Goal: Task Accomplishment & Management: Manage account settings

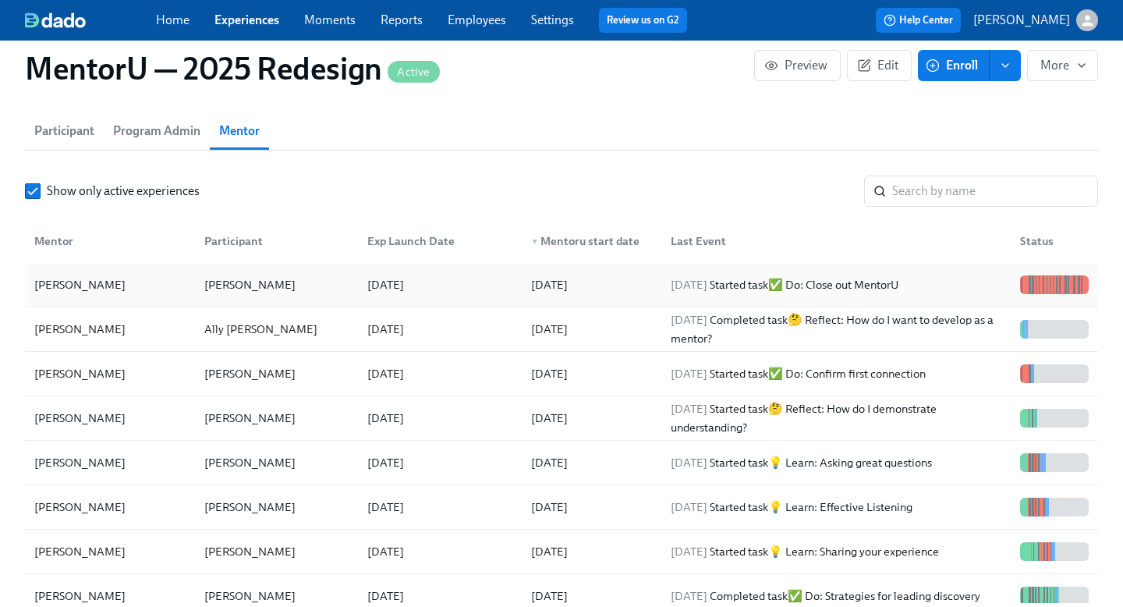
click at [59, 276] on div "James Larcus" at bounding box center [80, 284] width 104 height 19
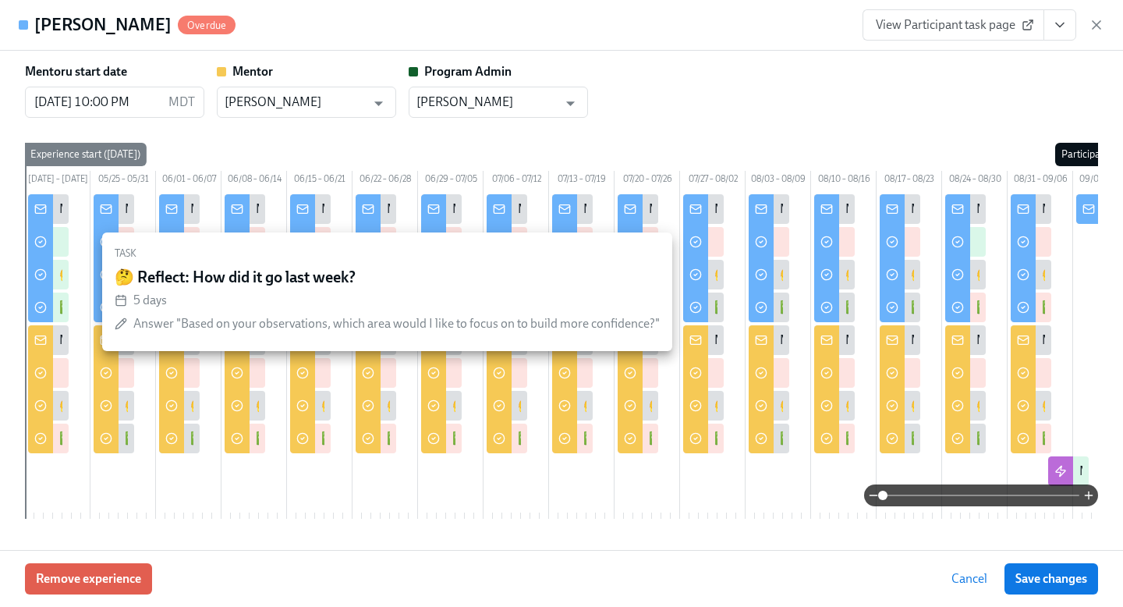
scroll to position [0, 169]
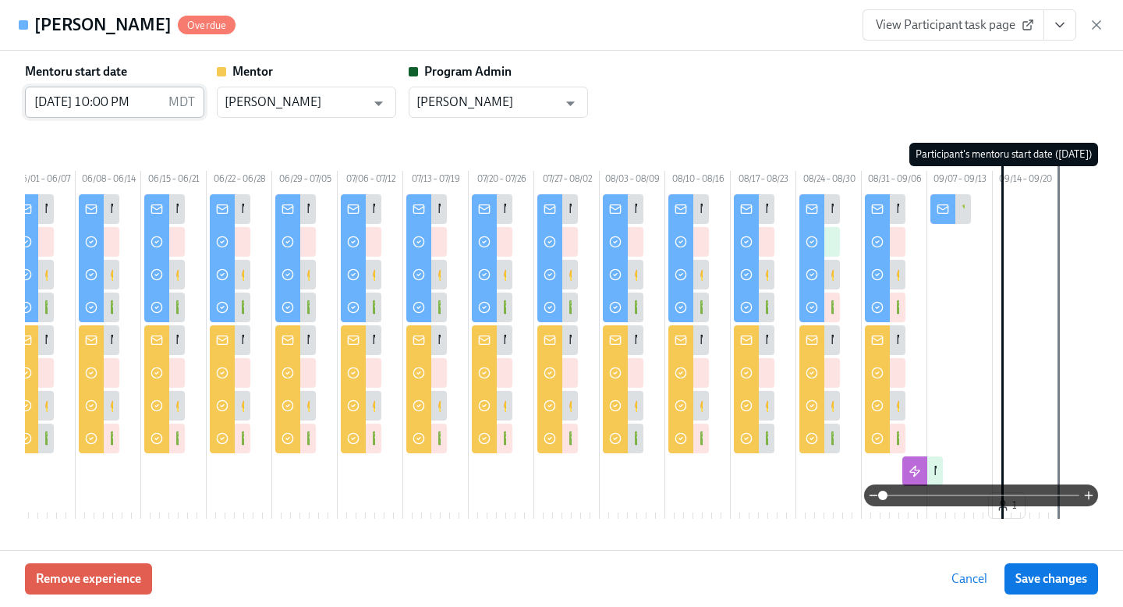
click at [141, 104] on input "09/15/2025 10:00 PM" at bounding box center [93, 102] width 137 height 31
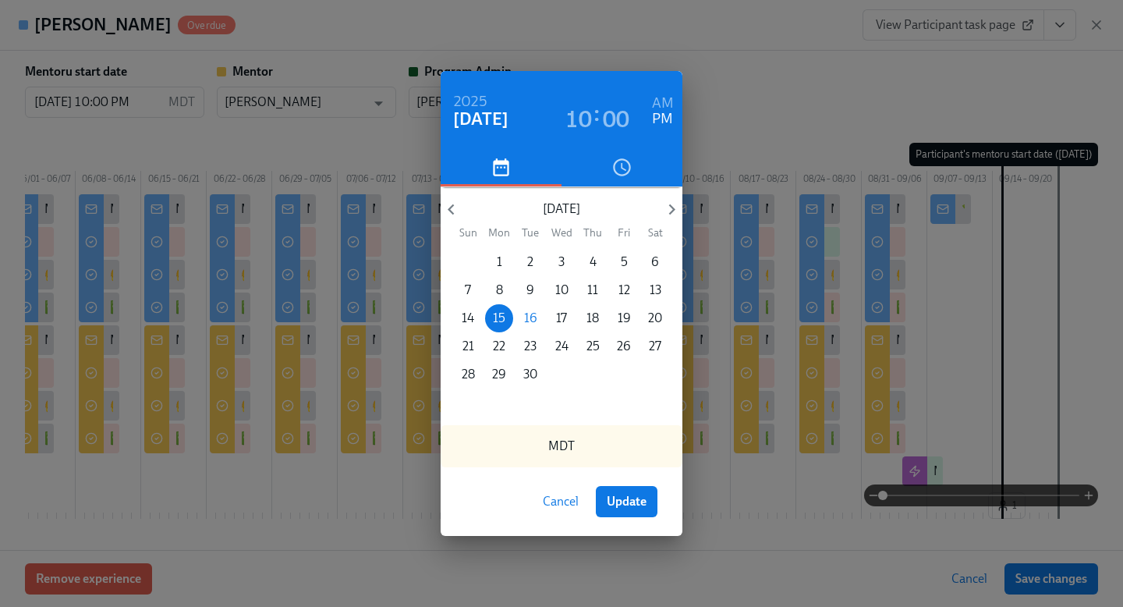
click at [798, 67] on div "2025 Sep 15 10 : 00 AM PM September 2025 Sun Mon Tue Wed Thu Fri Sat 31 1 2 3 4…" at bounding box center [561, 303] width 1123 height 607
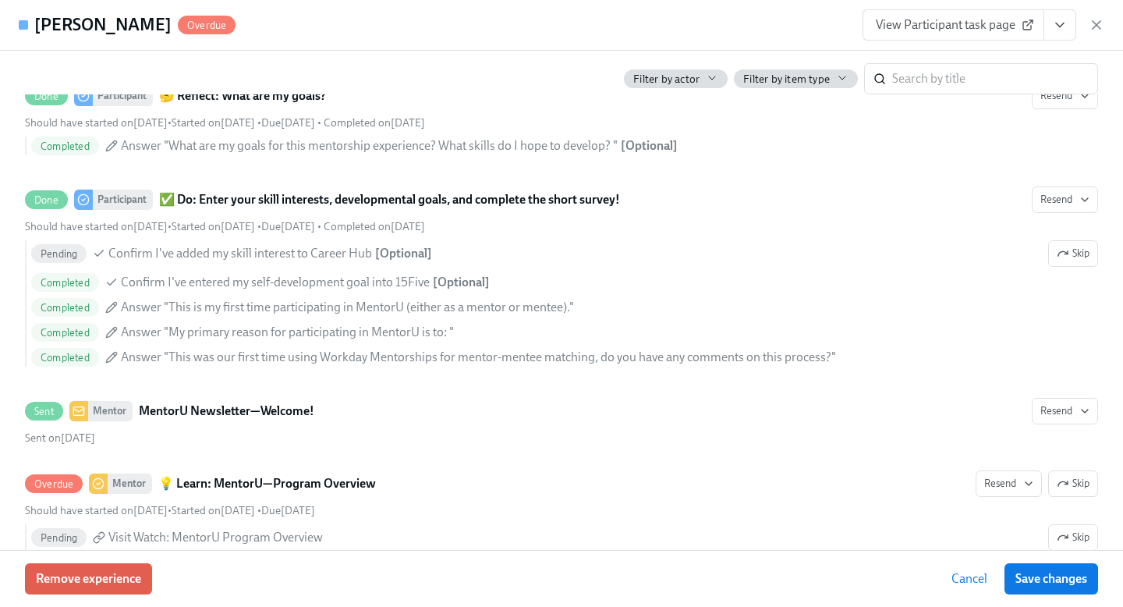
scroll to position [0, 0]
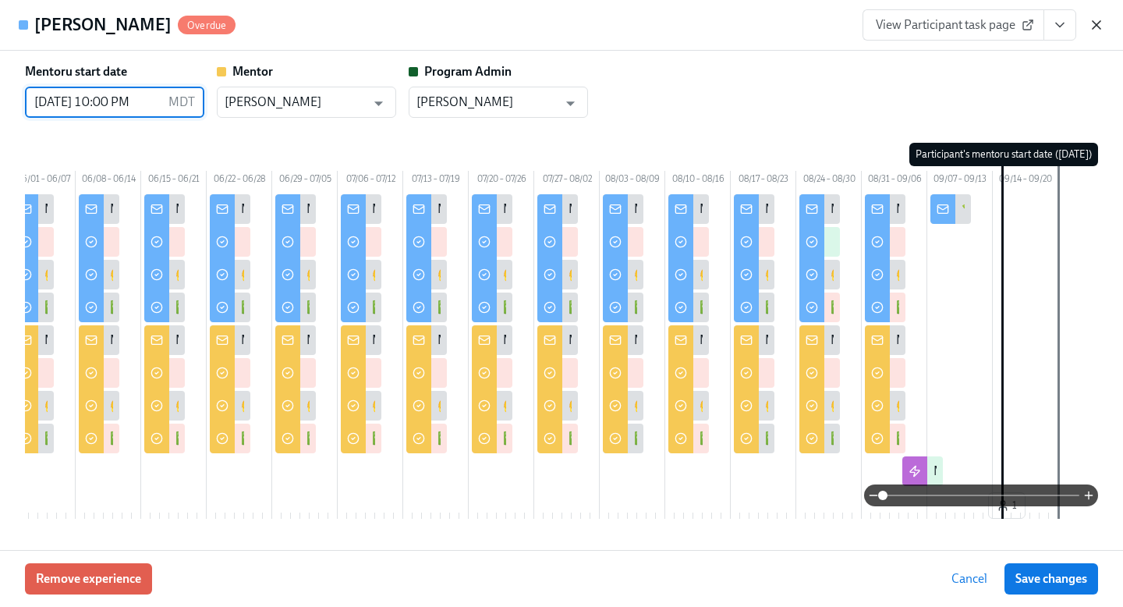
click at [1095, 27] on icon "button" at bounding box center [1097, 25] width 8 height 8
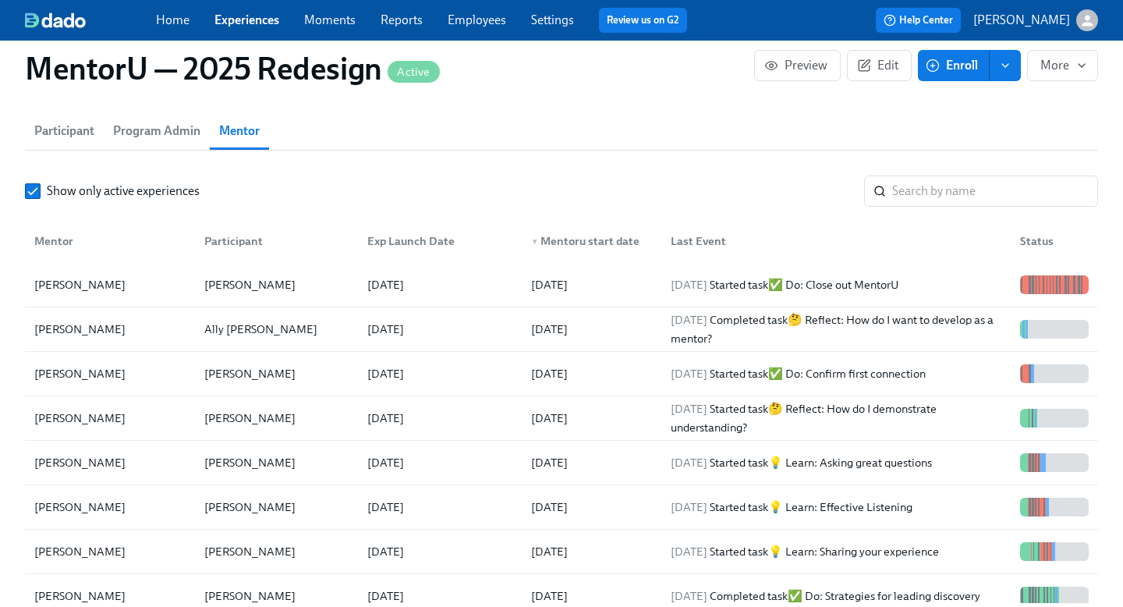
click at [335, 24] on link "Moments" at bounding box center [329, 19] width 51 height 15
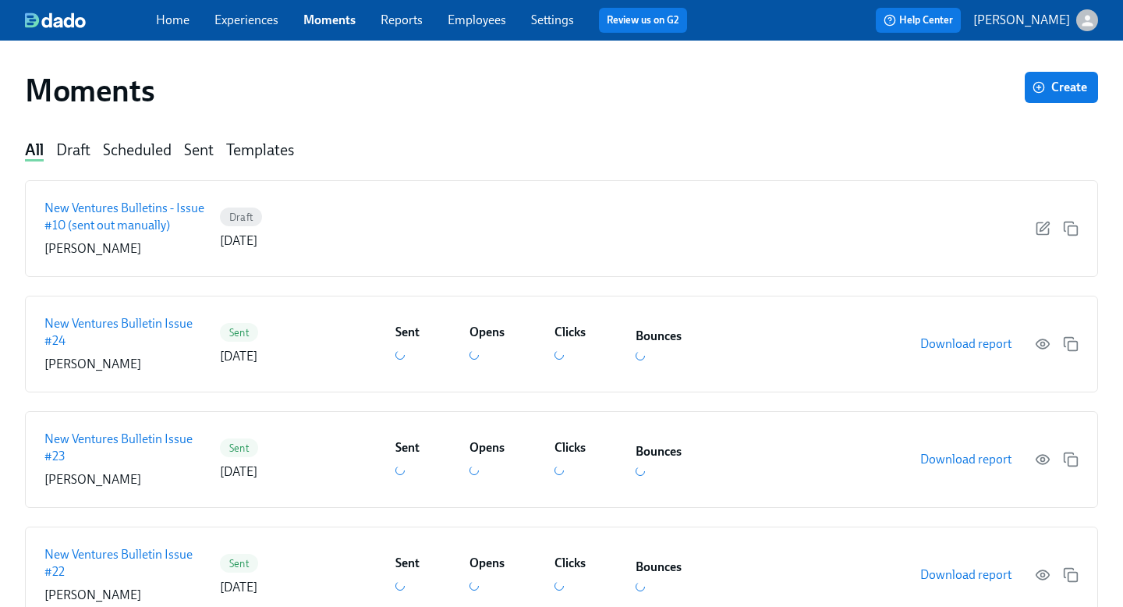
click at [183, 23] on link "Home" at bounding box center [173, 19] width 34 height 15
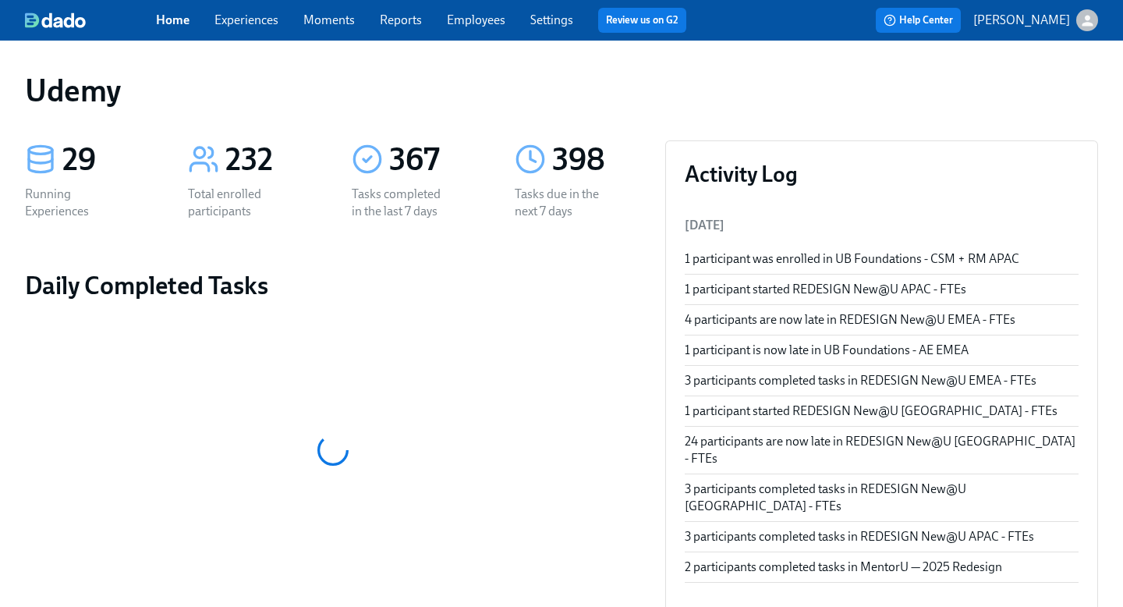
click at [270, 16] on link "Experiences" at bounding box center [247, 19] width 64 height 15
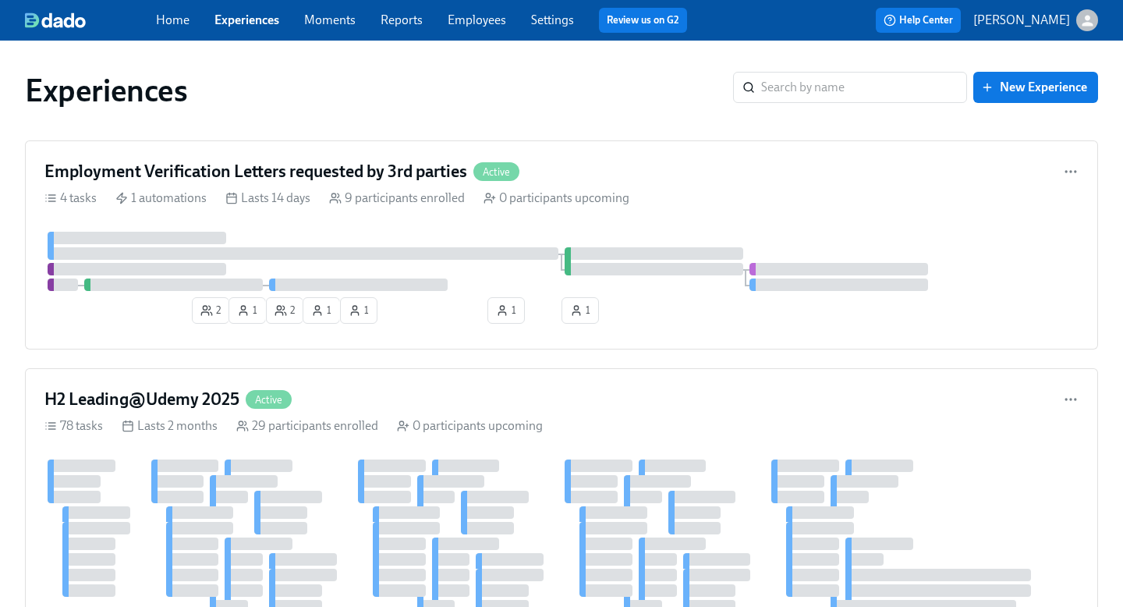
click at [484, 26] on link "Employees" at bounding box center [477, 19] width 59 height 15
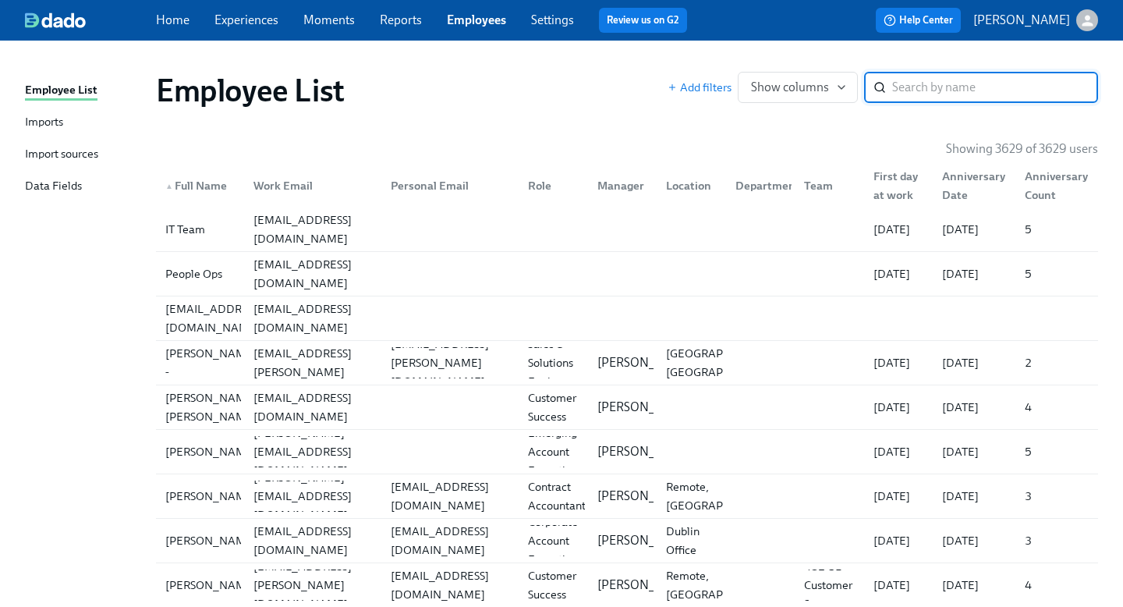
click at [57, 158] on div "Import sources" at bounding box center [61, 155] width 73 height 20
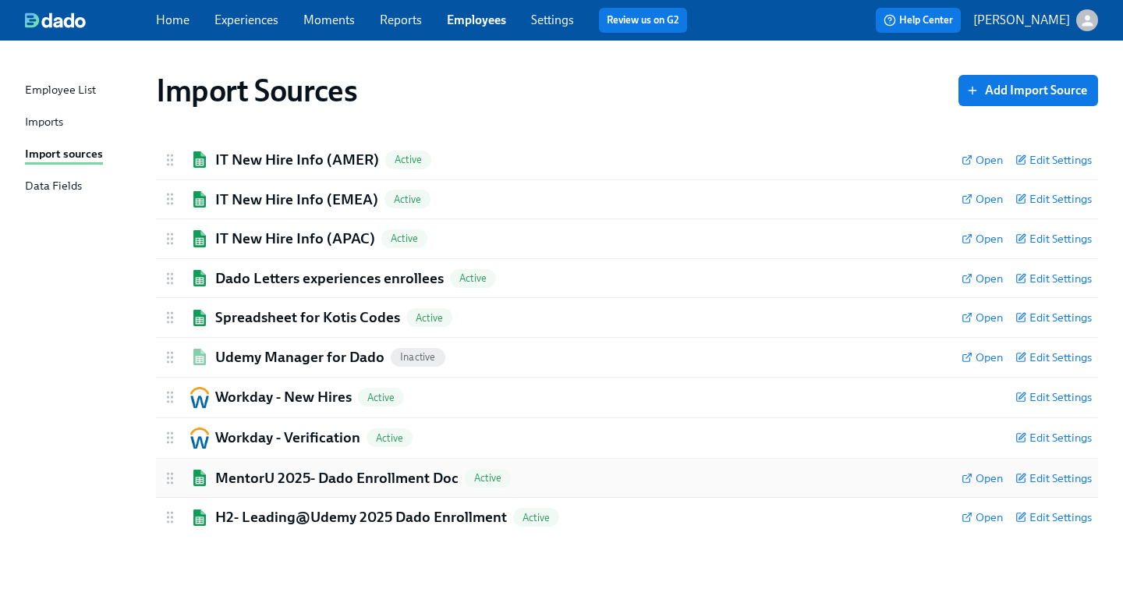
click at [284, 475] on h2 "MentorU 2025- Dado Enrollment Doc" at bounding box center [336, 478] width 243 height 20
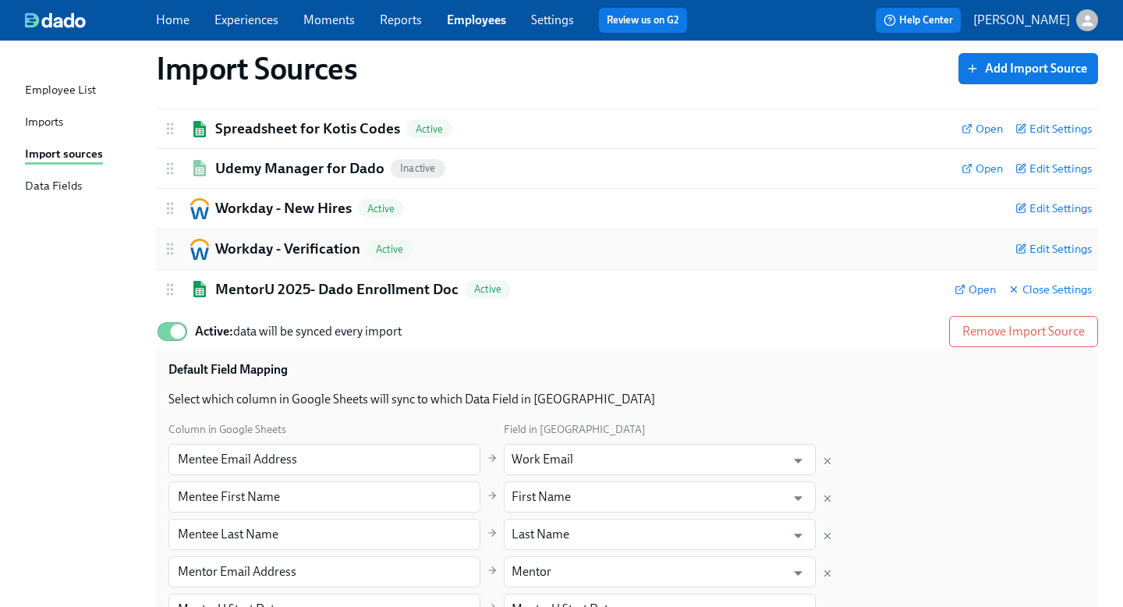
scroll to position [188, 0]
click at [962, 293] on icon at bounding box center [960, 290] width 11 height 11
click at [244, 21] on link "Experiences" at bounding box center [247, 19] width 64 height 15
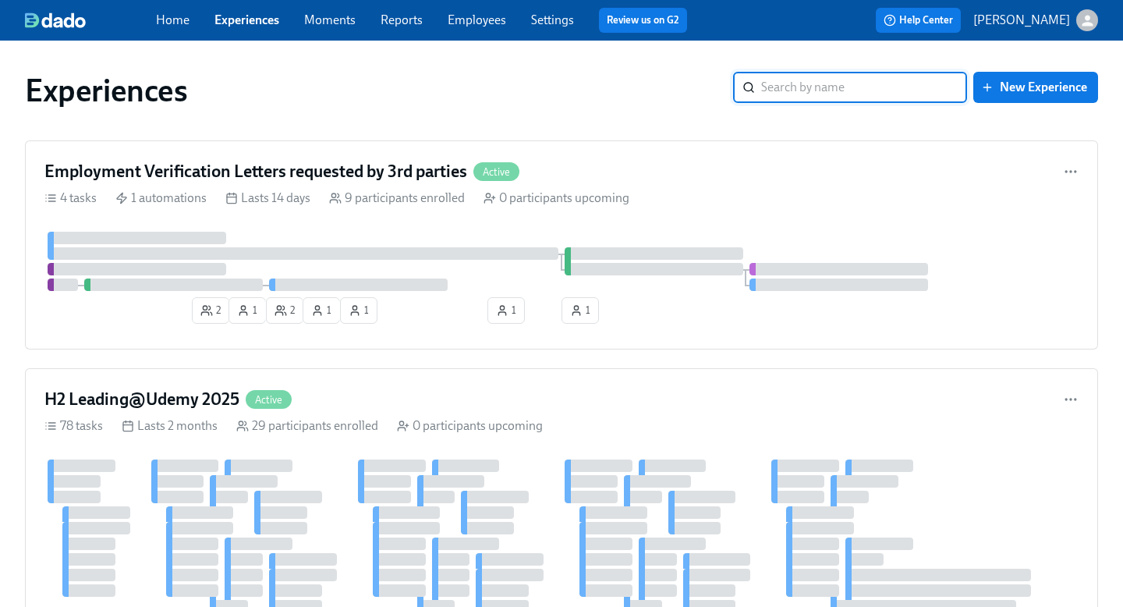
click at [804, 97] on input "search" at bounding box center [864, 87] width 206 height 31
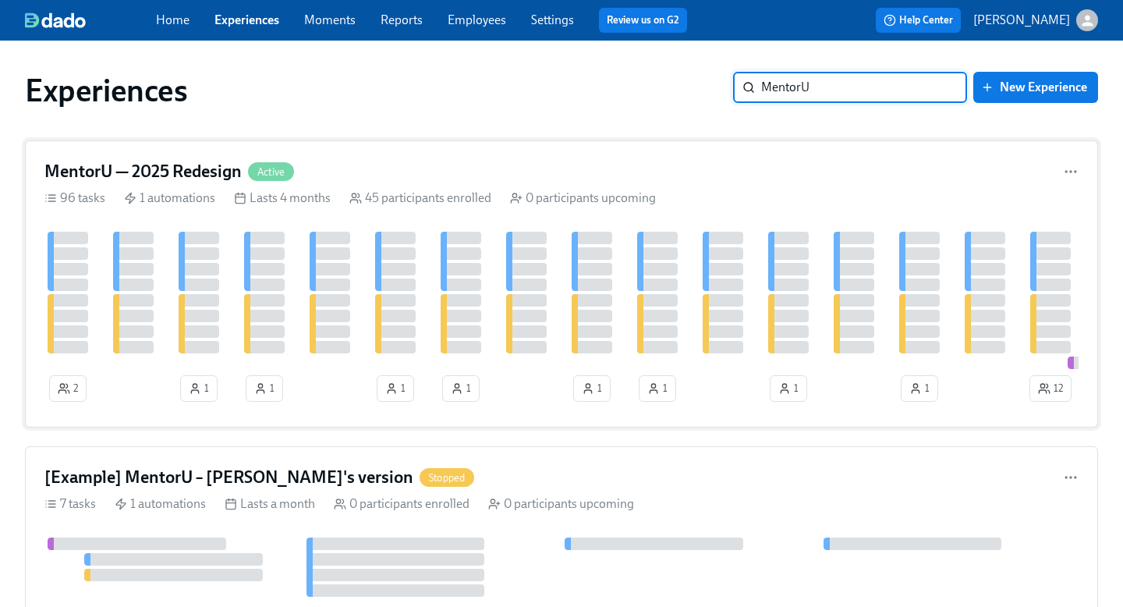
type input "MentorU"
click at [181, 172] on h4 "MentorU — 2025 Redesign" at bounding box center [142, 171] width 197 height 23
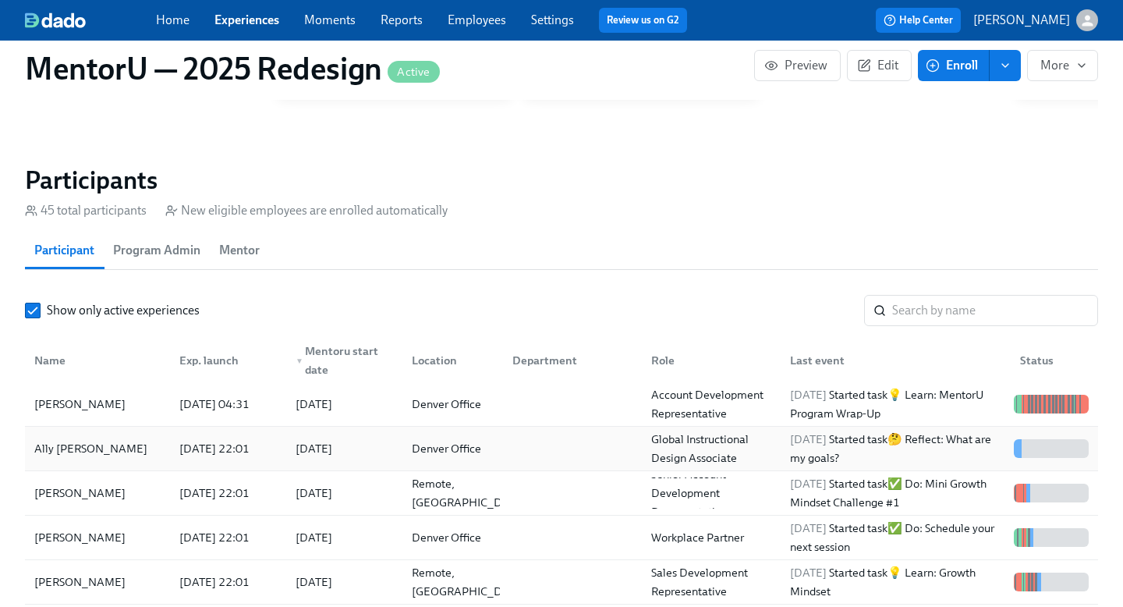
scroll to position [1, 0]
click at [59, 403] on div "Hope Voelkel" at bounding box center [97, 403] width 139 height 31
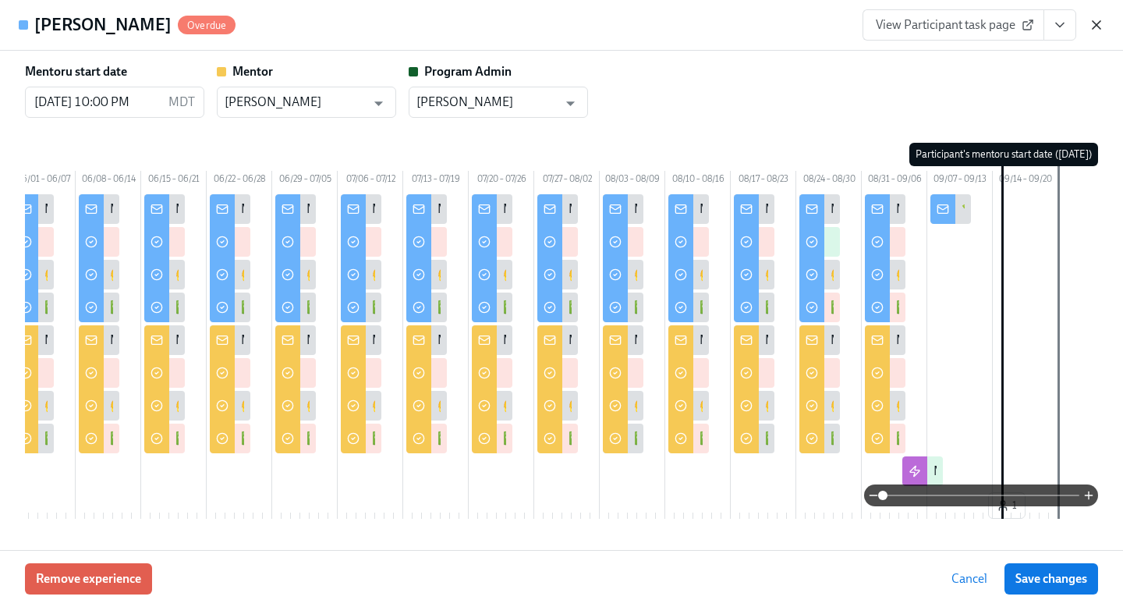
click at [1099, 25] on icon "button" at bounding box center [1097, 25] width 16 height 16
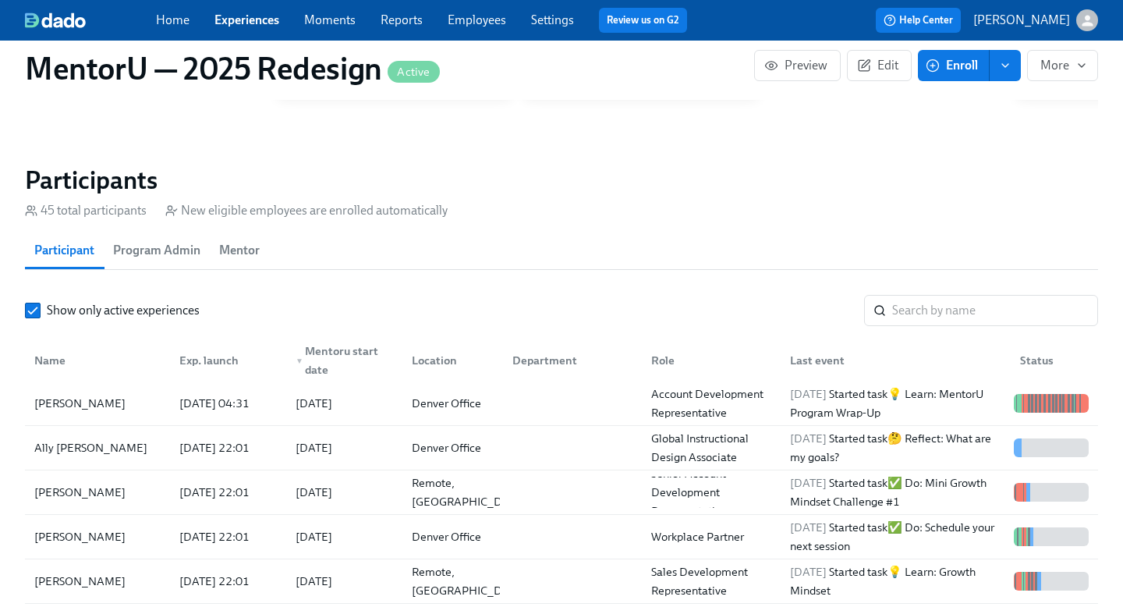
click at [492, 24] on link "Employees" at bounding box center [477, 19] width 59 height 15
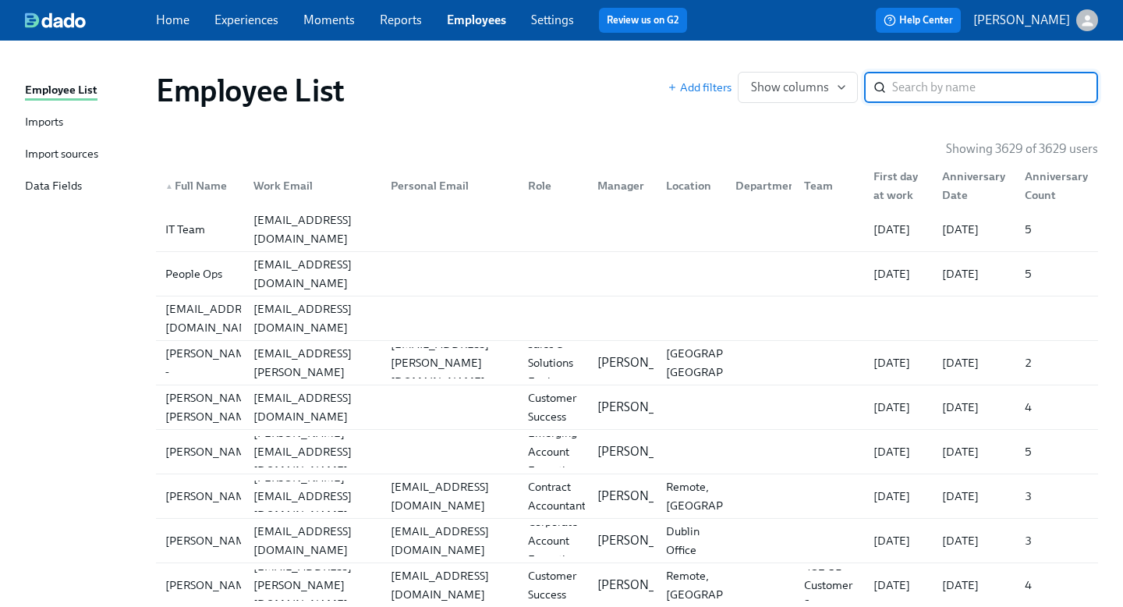
click at [66, 152] on div "Import sources" at bounding box center [61, 155] width 73 height 20
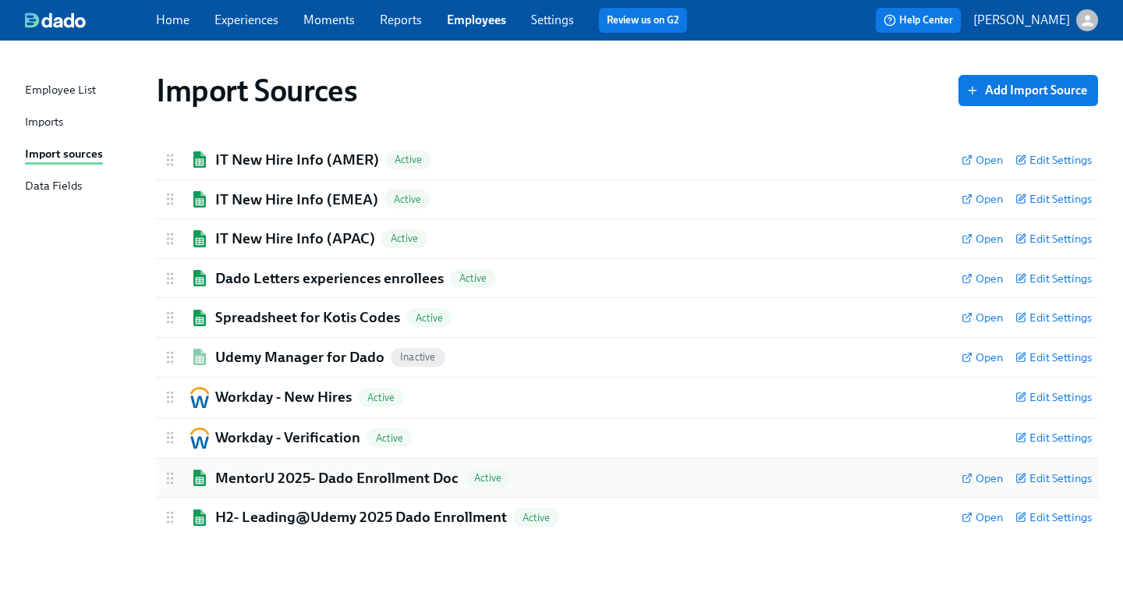
click at [394, 478] on h2 "MentorU 2025- Dado Enrollment Doc" at bounding box center [336, 478] width 243 height 20
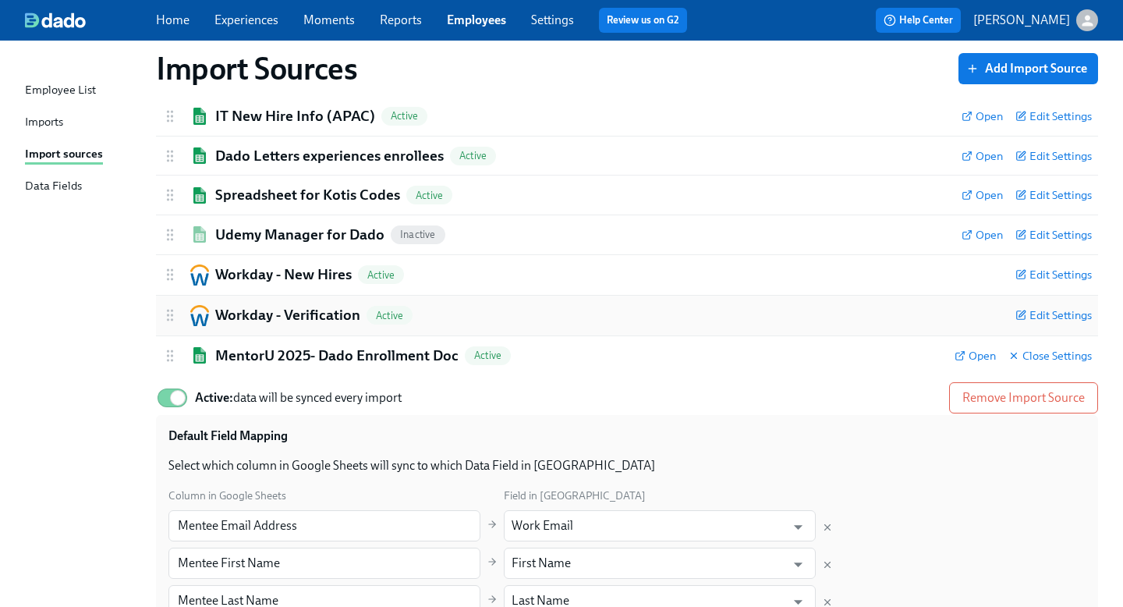
scroll to position [167, 0]
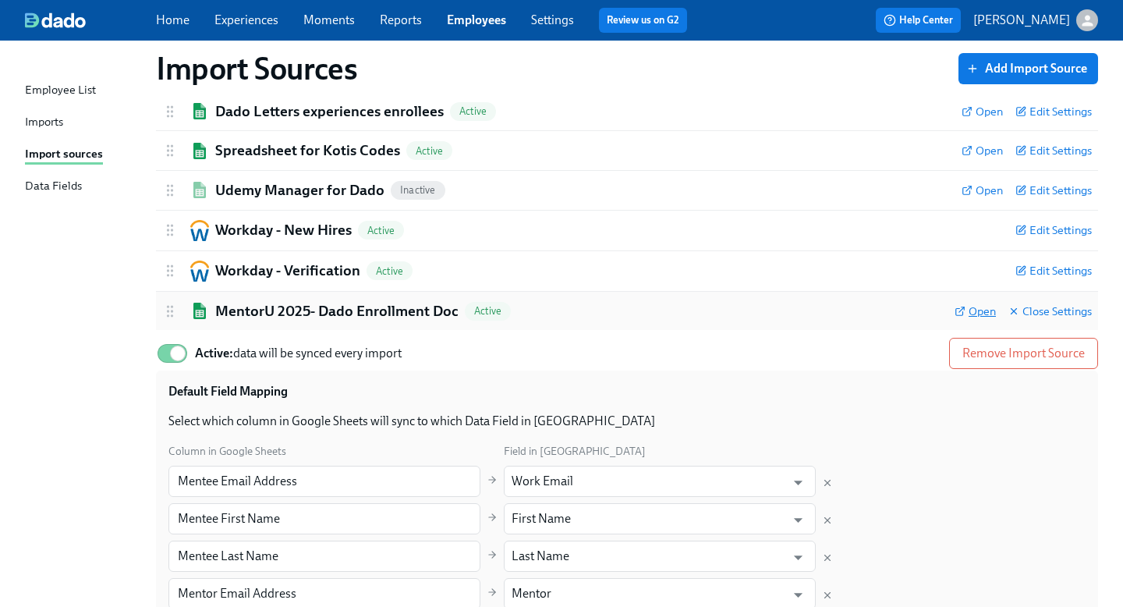
click at [974, 310] on span "Open" at bounding box center [975, 311] width 41 height 16
click at [242, 16] on link "Experiences" at bounding box center [247, 19] width 64 height 15
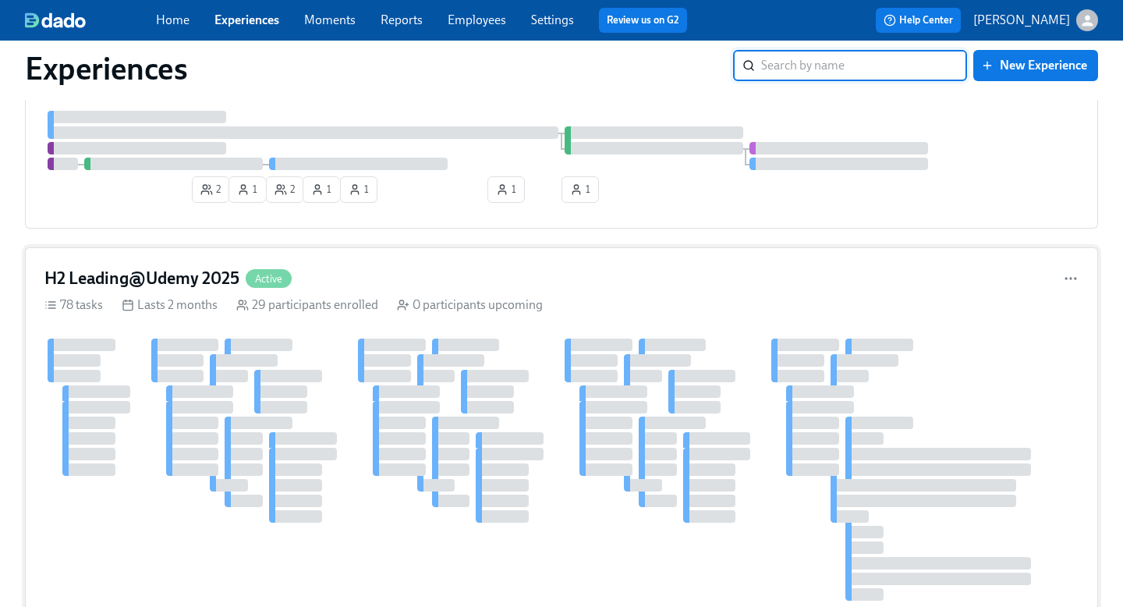
scroll to position [120, 0]
click at [820, 56] on input "search" at bounding box center [864, 65] width 206 height 31
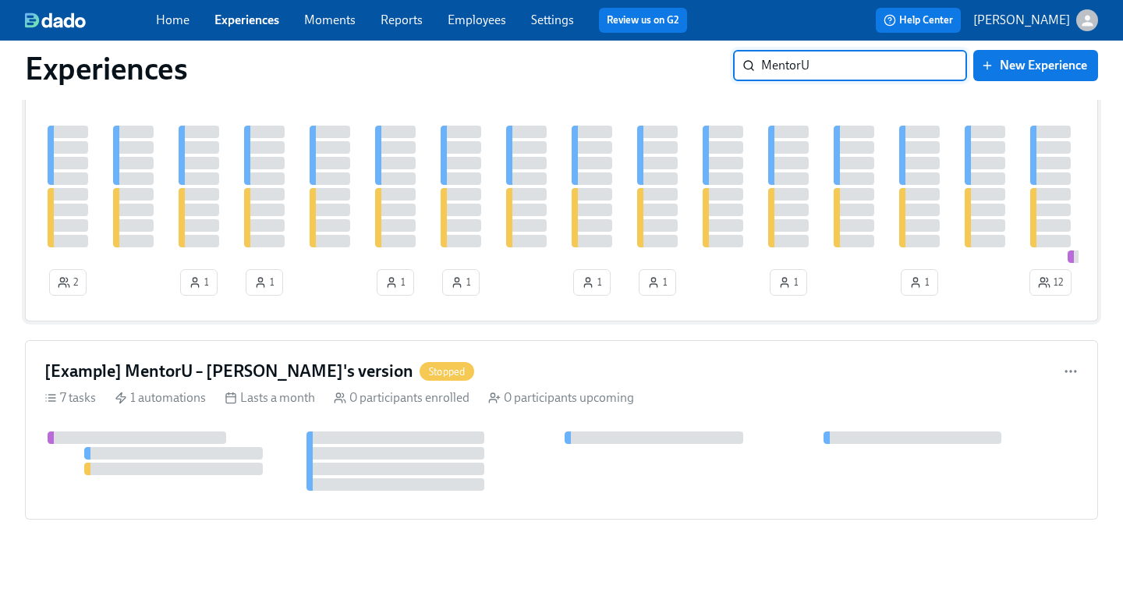
scroll to position [0, 0]
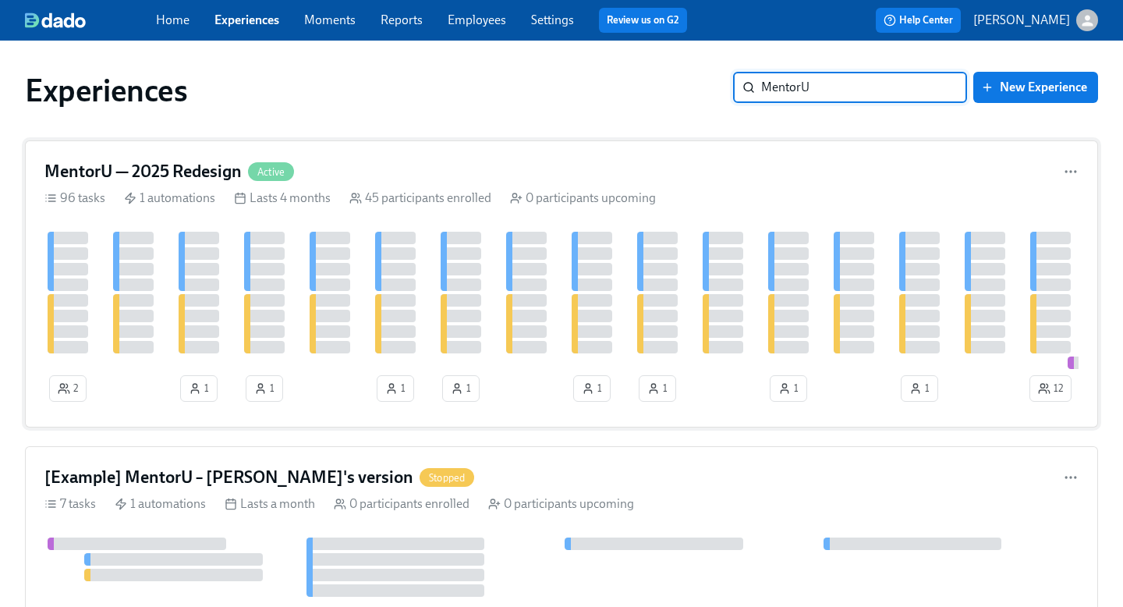
type input "MentorU"
click at [192, 175] on h4 "MentorU — 2025 Redesign" at bounding box center [142, 171] width 197 height 23
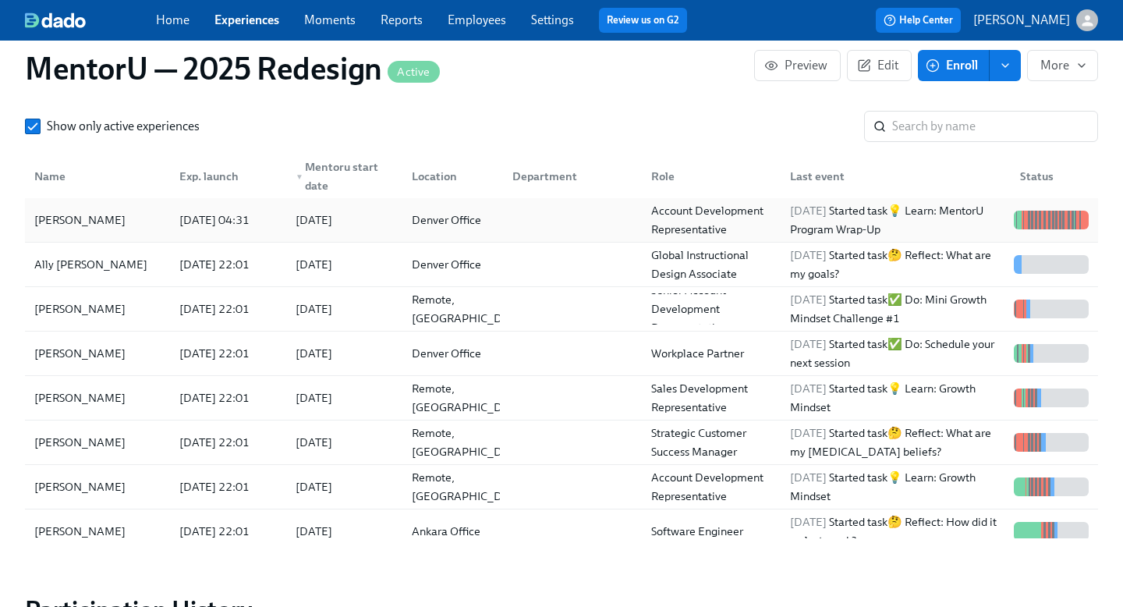
click at [80, 211] on div "Hope Voelkel" at bounding box center [80, 220] width 104 height 19
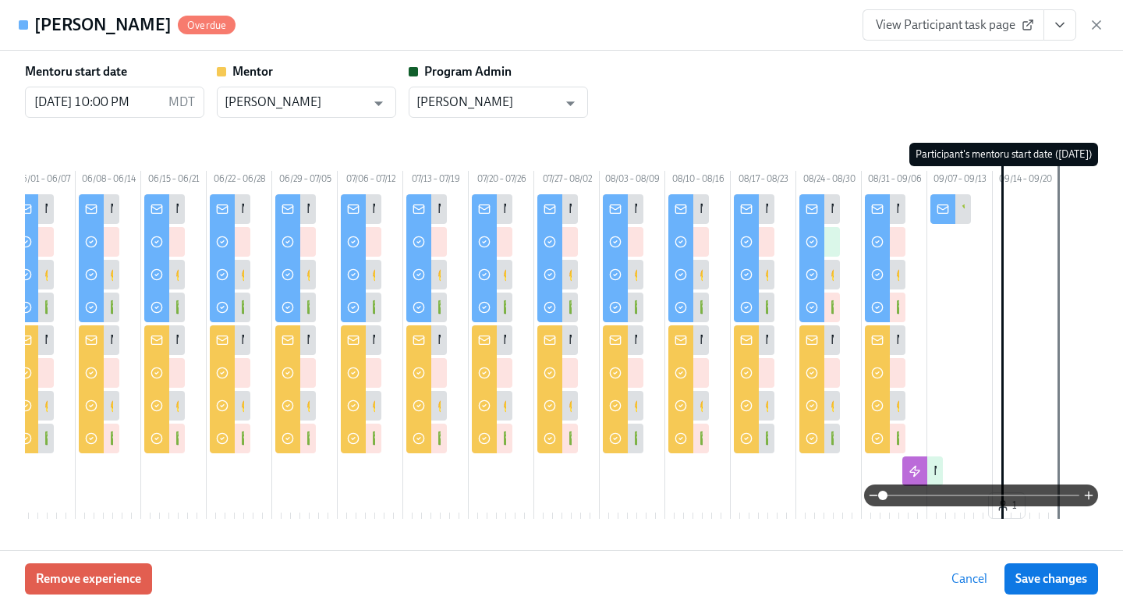
scroll to position [1, 0]
click at [1101, 31] on icon "button" at bounding box center [1097, 25] width 16 height 16
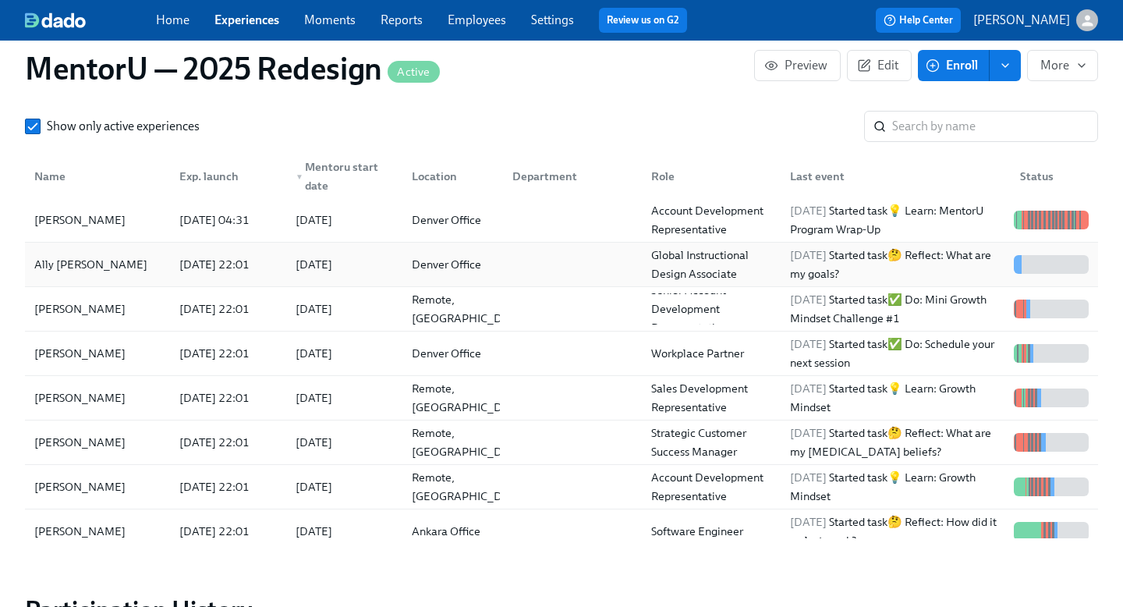
click at [80, 261] on div "Ally MacWilliams" at bounding box center [91, 264] width 126 height 19
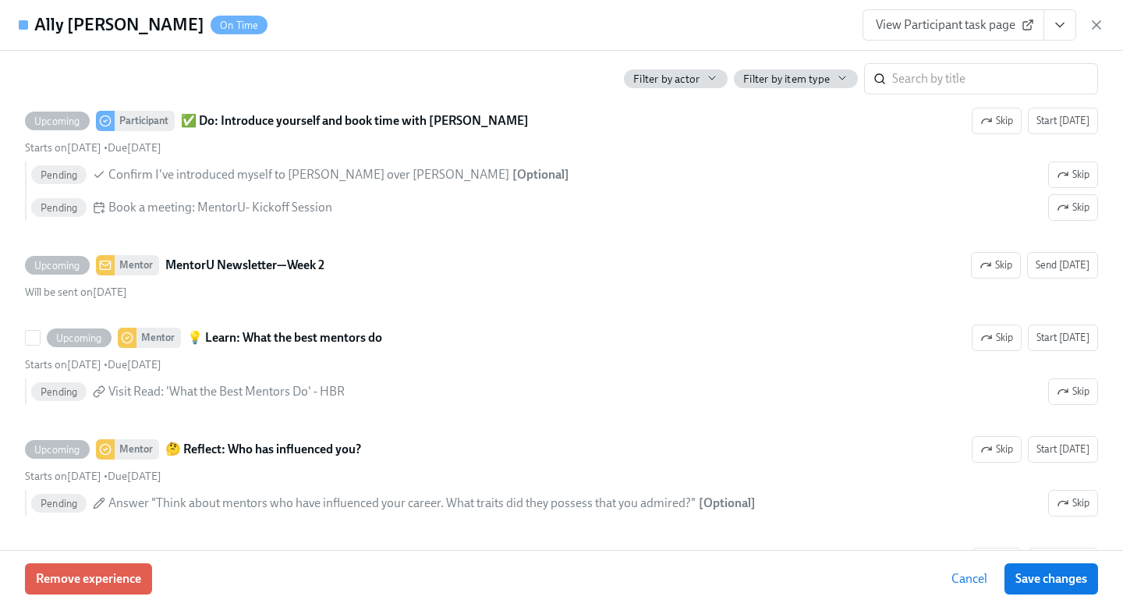
scroll to position [1933, 0]
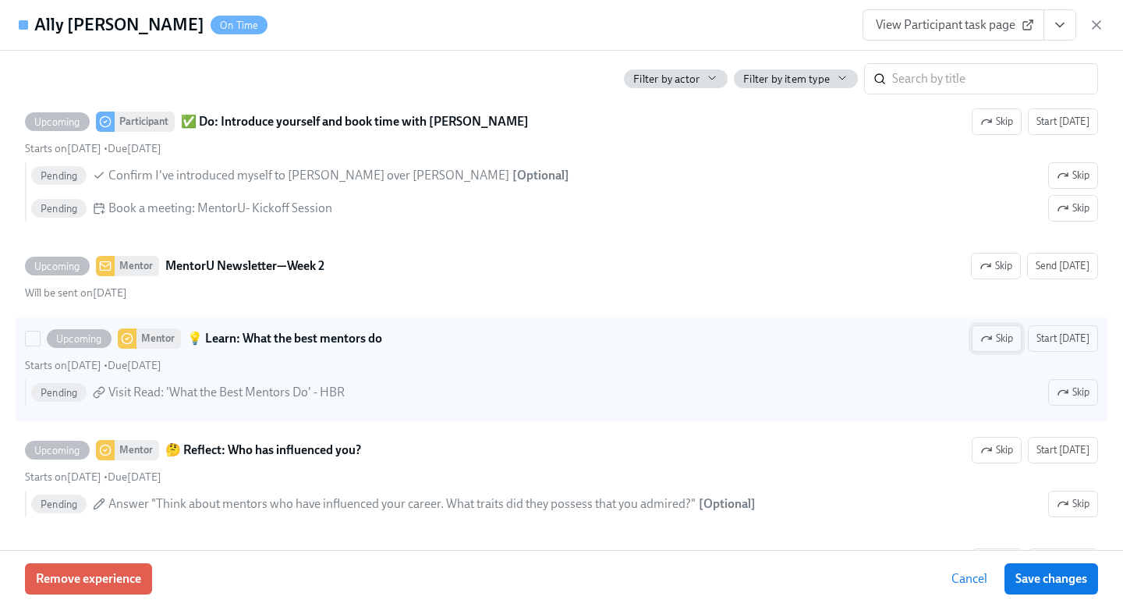
click at [993, 345] on icon "button" at bounding box center [987, 338] width 12 height 12
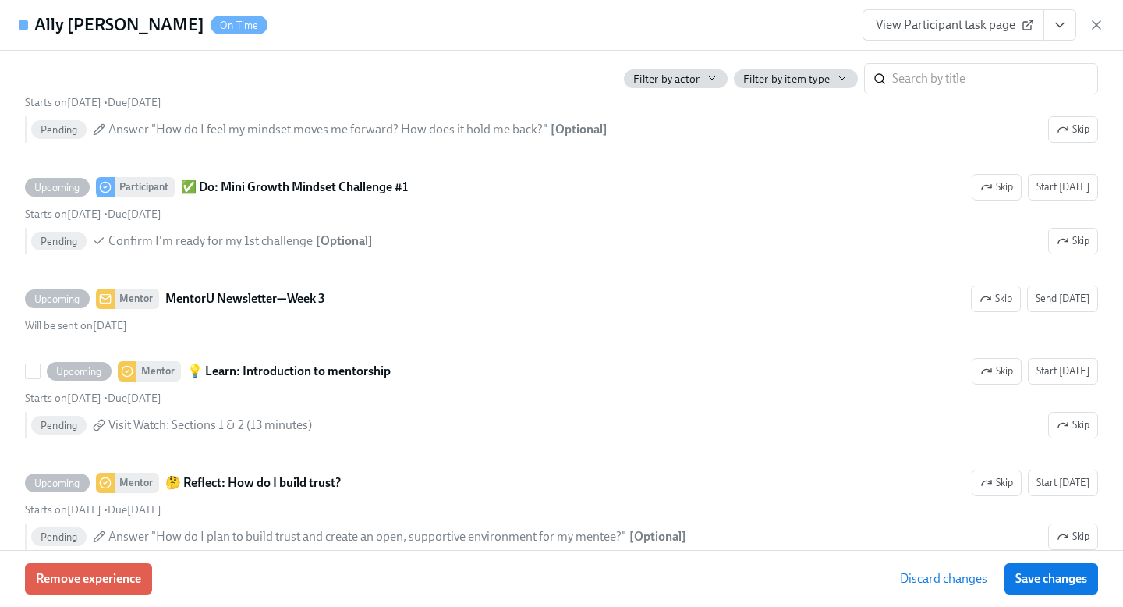
scroll to position [2720, 0]
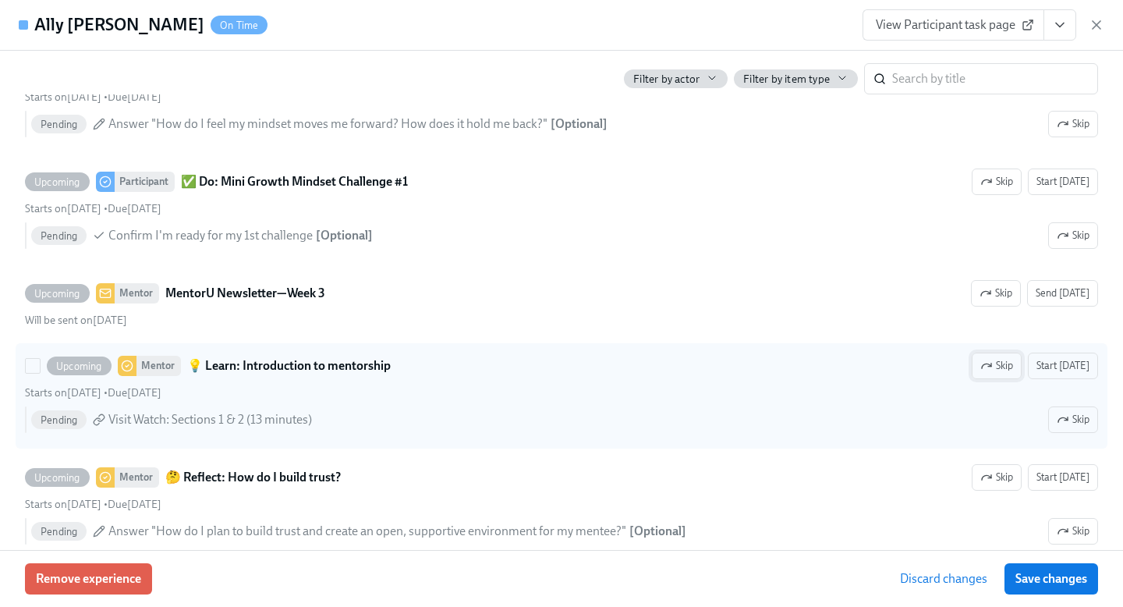
click at [1006, 374] on span "Skip" at bounding box center [997, 366] width 33 height 16
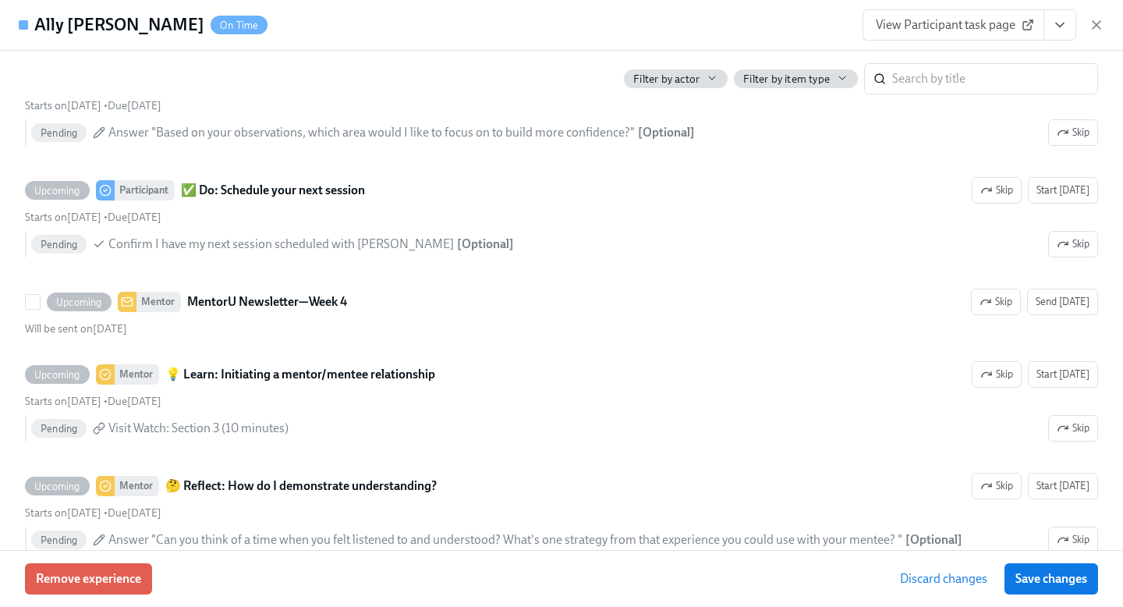
scroll to position [3535, 0]
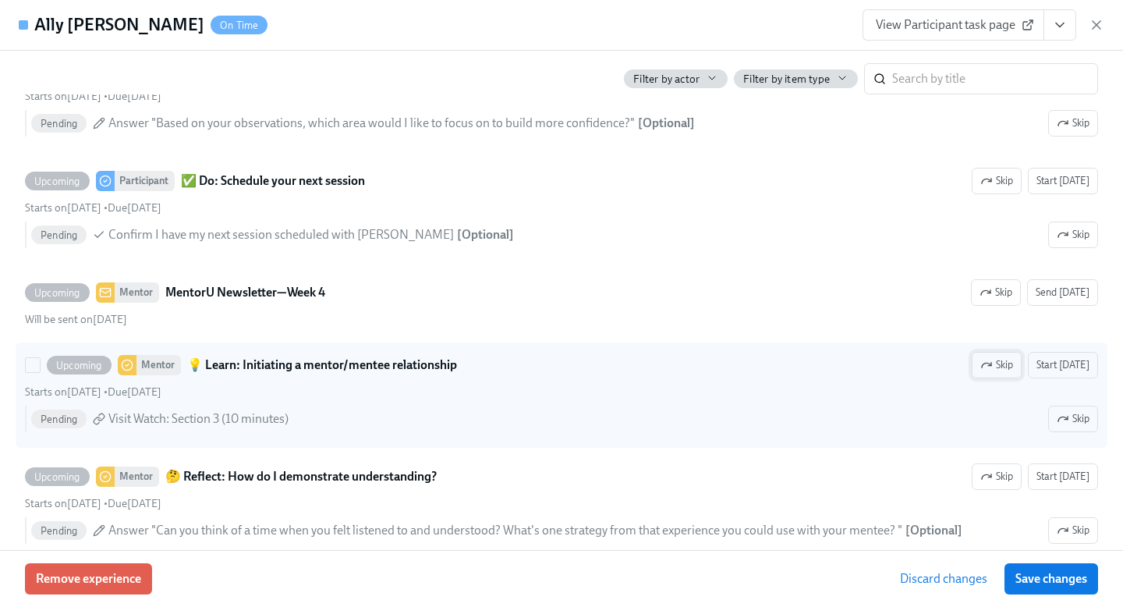
click at [991, 367] on icon "button" at bounding box center [986, 365] width 9 height 5
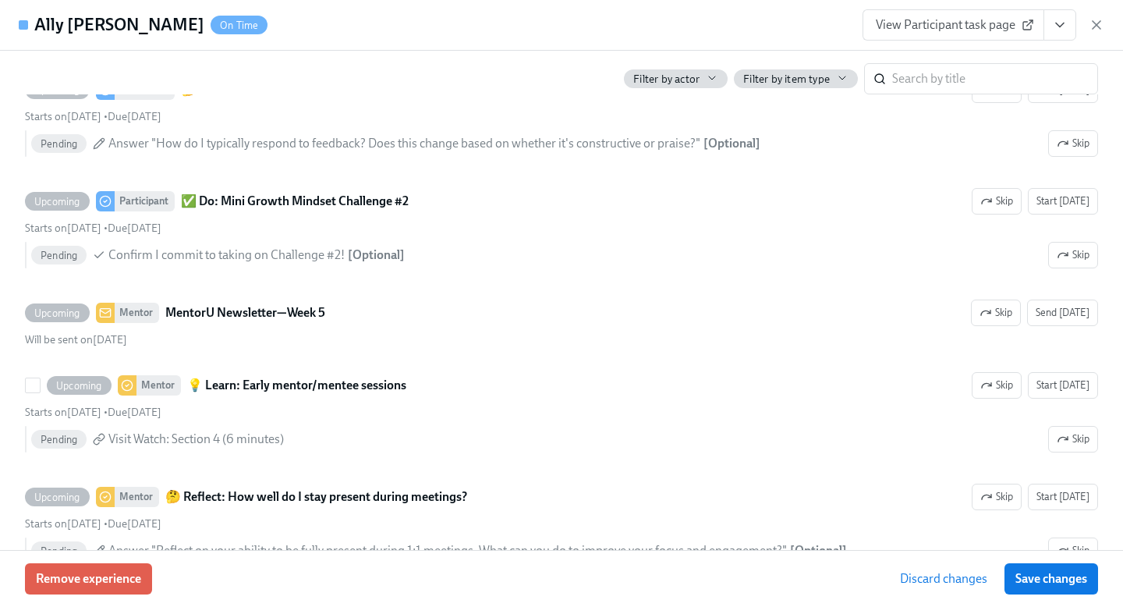
scroll to position [4398, 0]
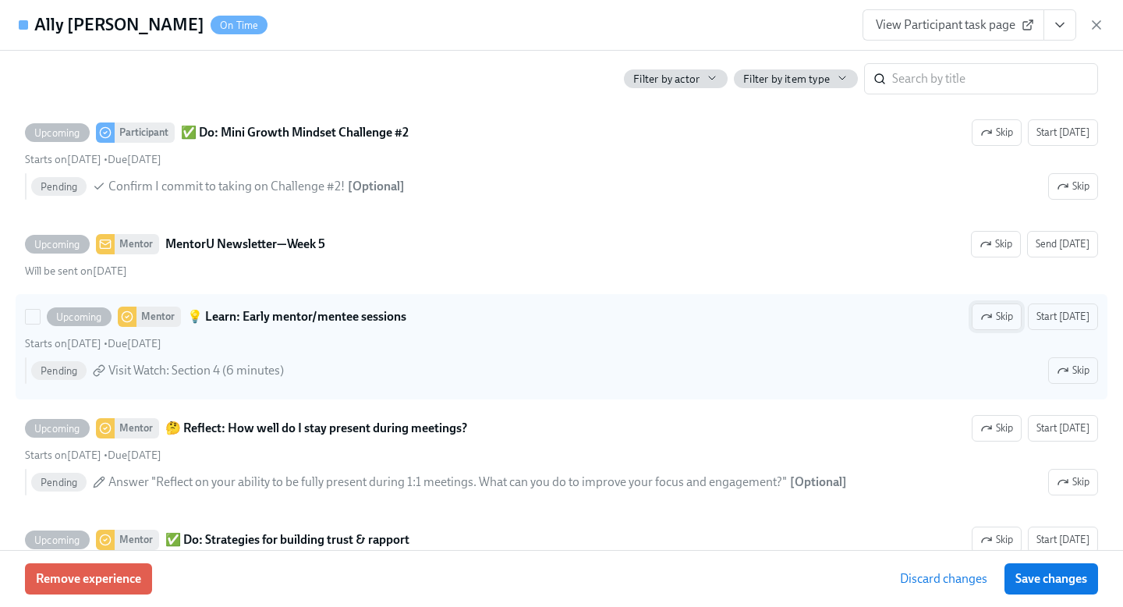
click at [1013, 325] on span "Skip" at bounding box center [997, 317] width 33 height 16
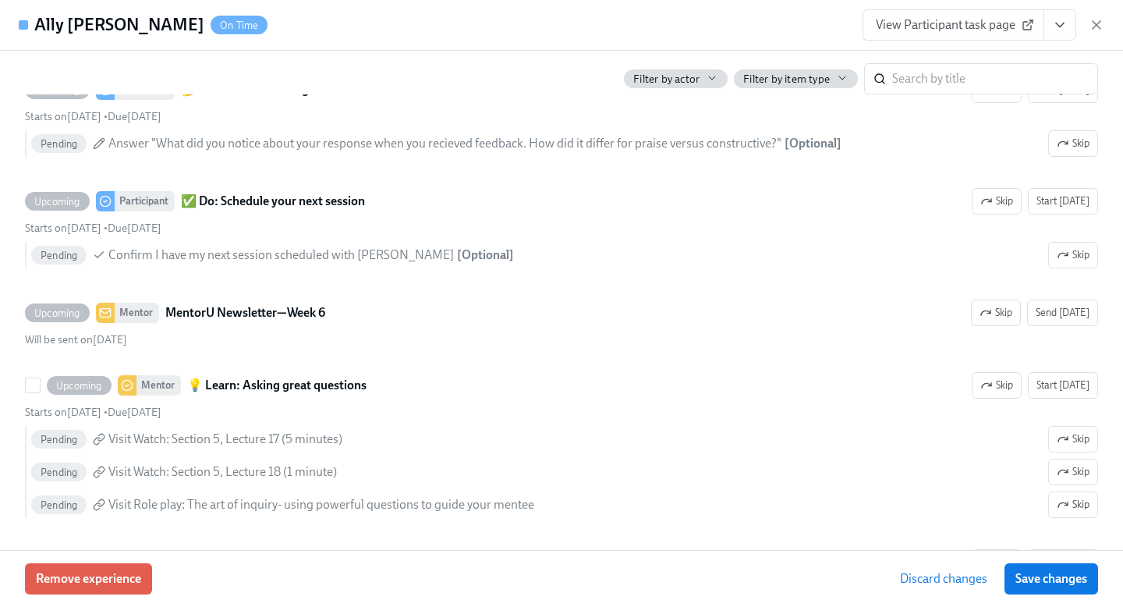
scroll to position [5243, 0]
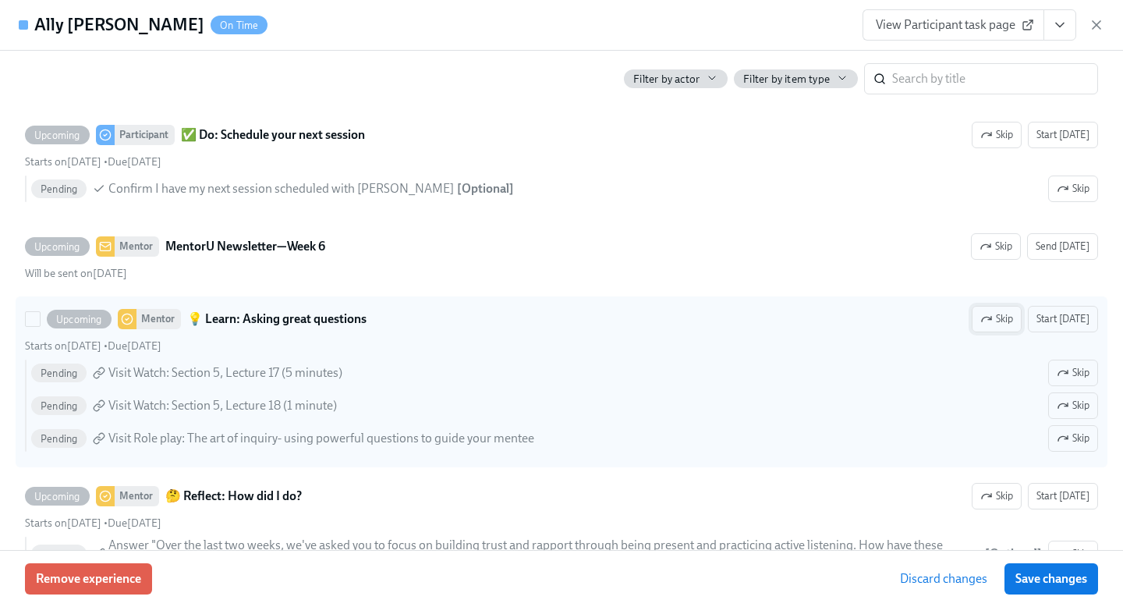
click at [1009, 327] on span "Skip" at bounding box center [997, 319] width 33 height 16
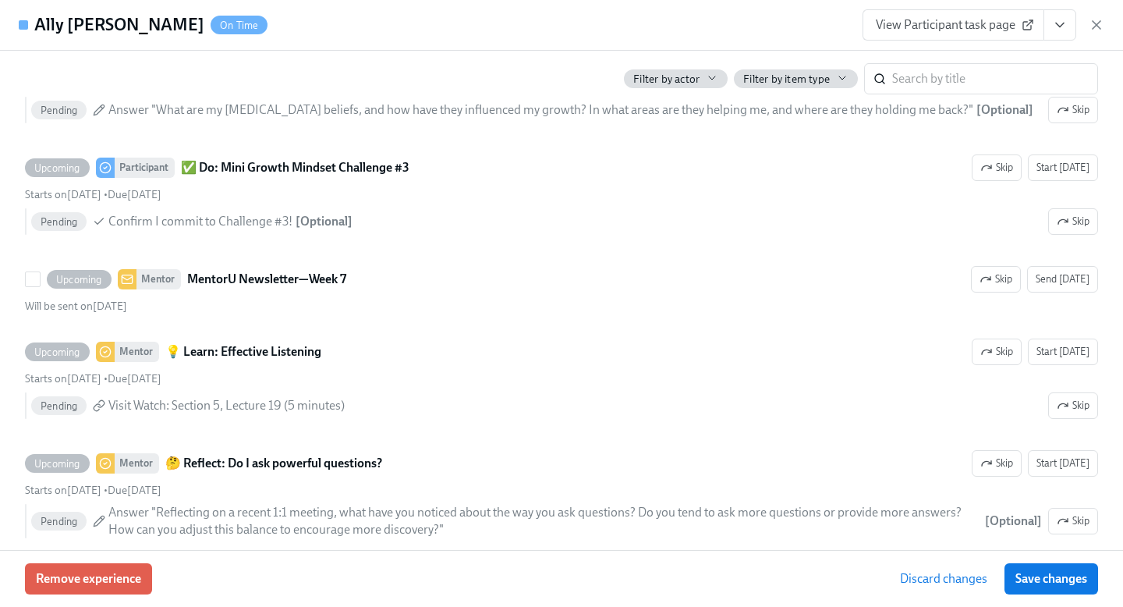
scroll to position [6139, 0]
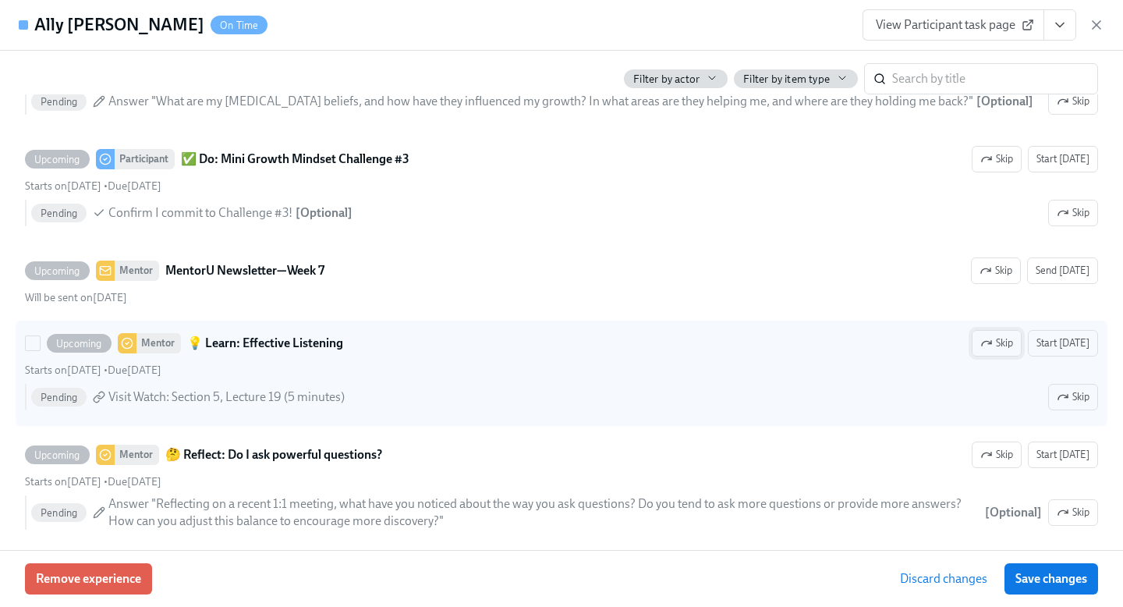
click at [993, 349] on icon "button" at bounding box center [987, 343] width 12 height 12
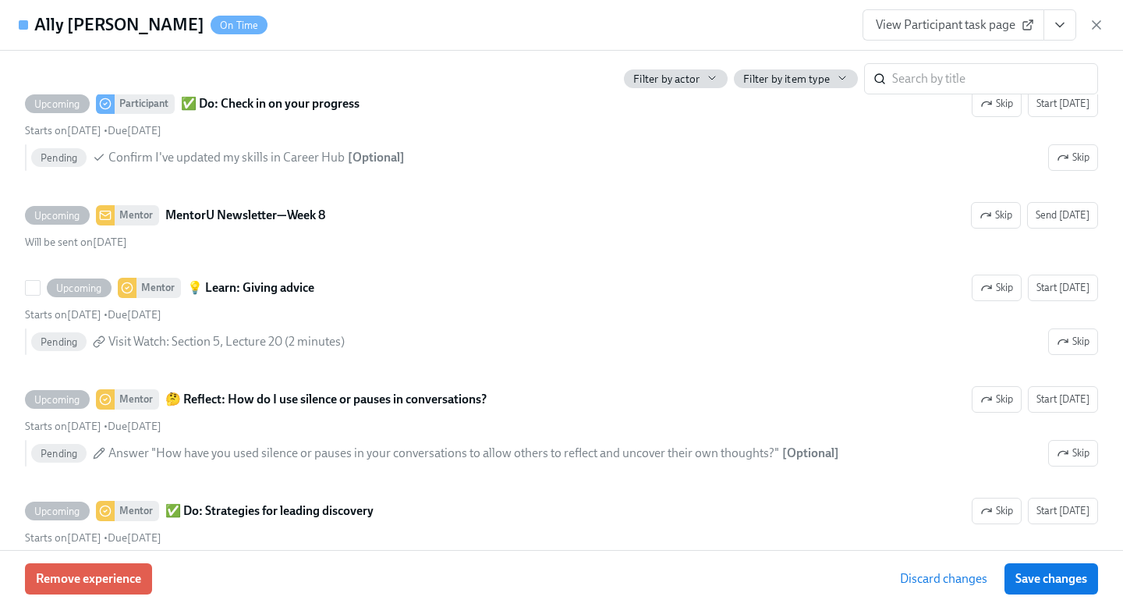
scroll to position [7072, 0]
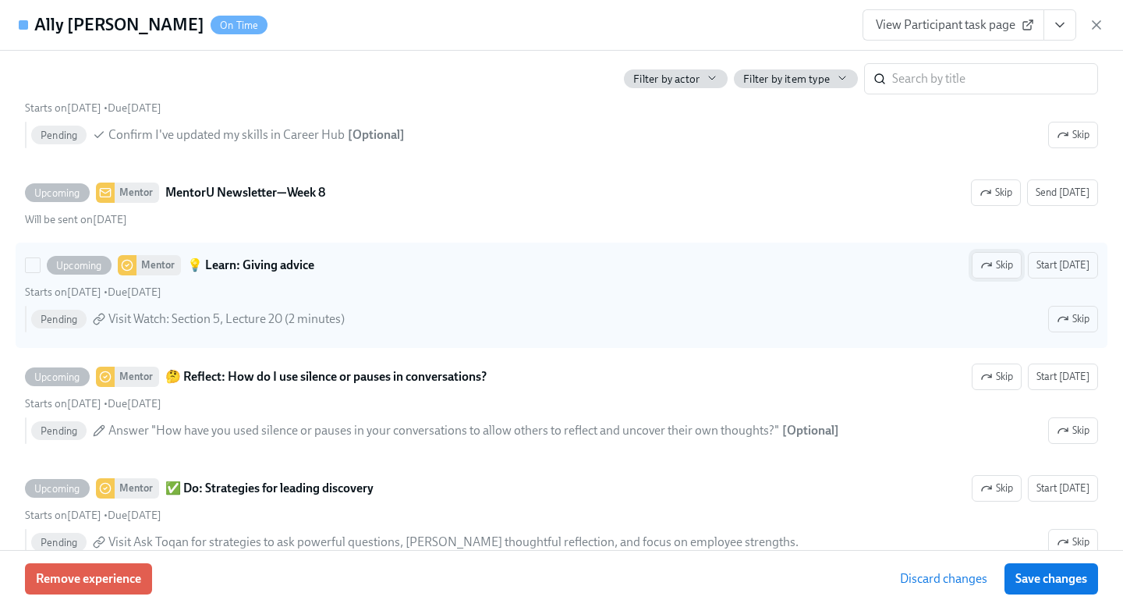
click at [1013, 273] on span "Skip" at bounding box center [997, 265] width 33 height 16
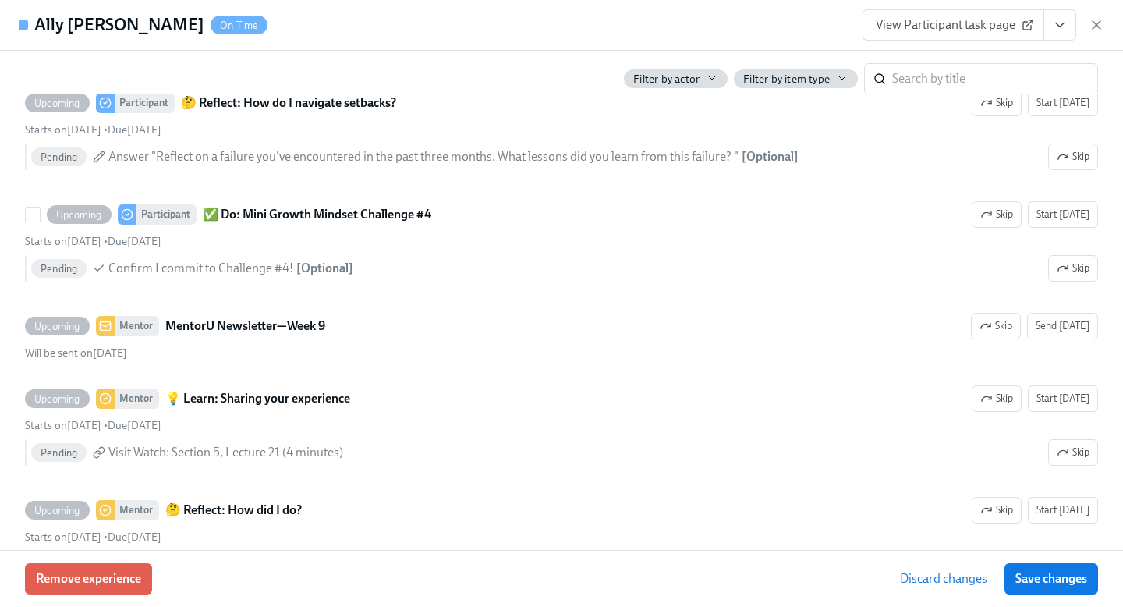
scroll to position [7752, 0]
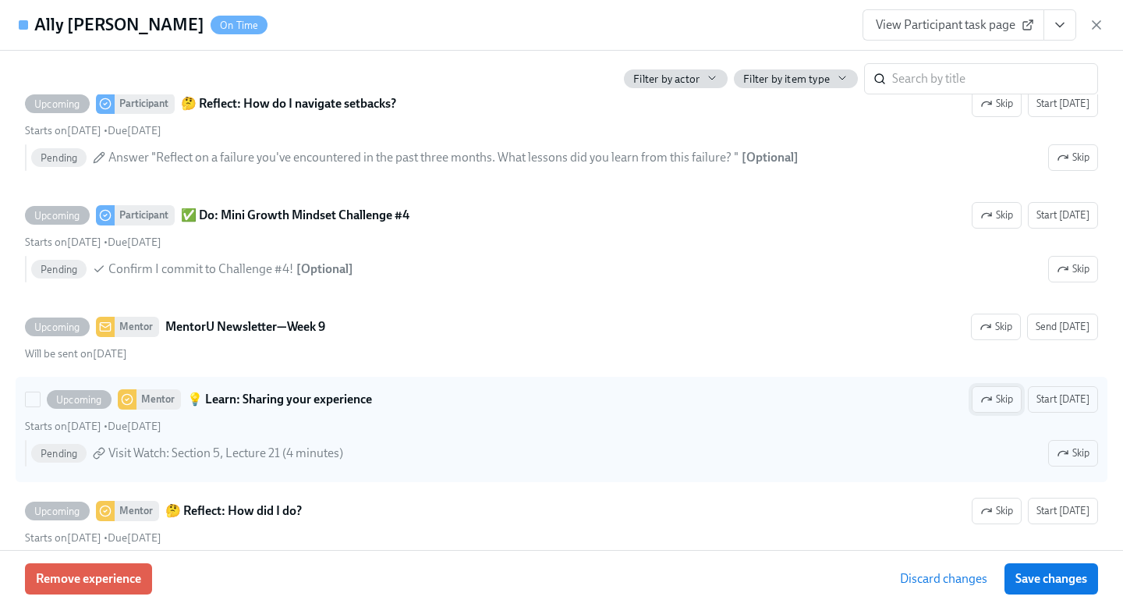
click at [993, 406] on icon "button" at bounding box center [987, 399] width 12 height 12
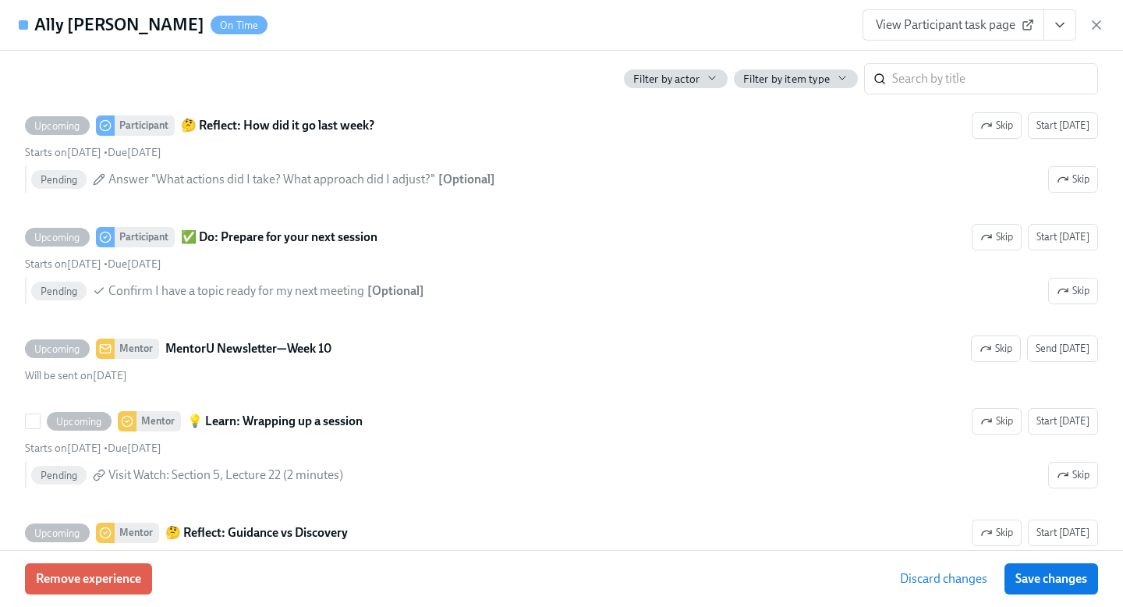
scroll to position [8636, 0]
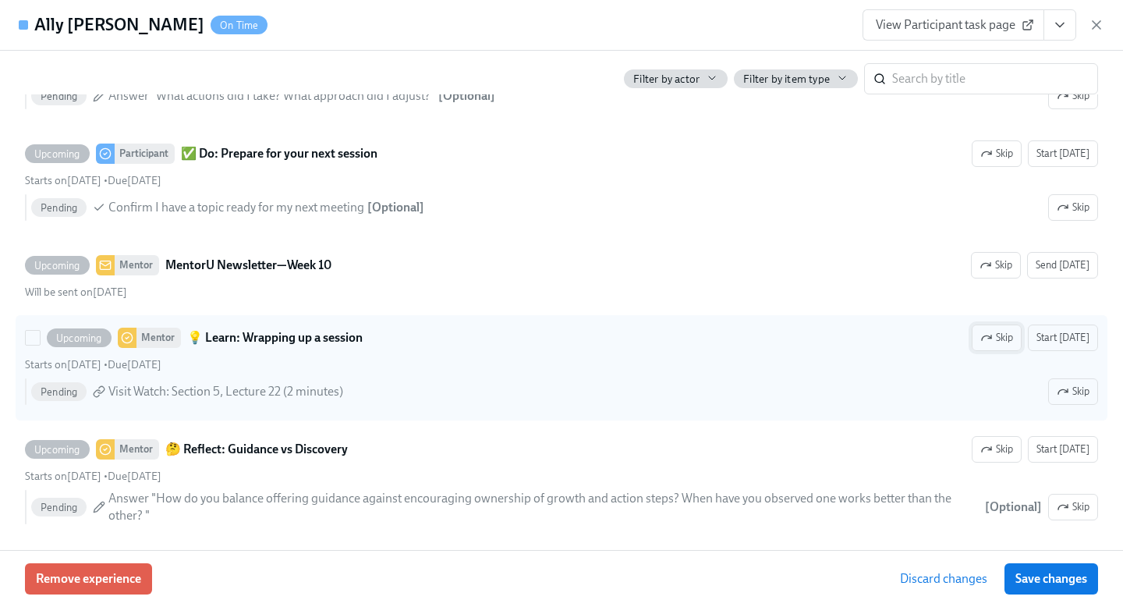
click at [993, 344] on icon "button" at bounding box center [987, 338] width 12 height 12
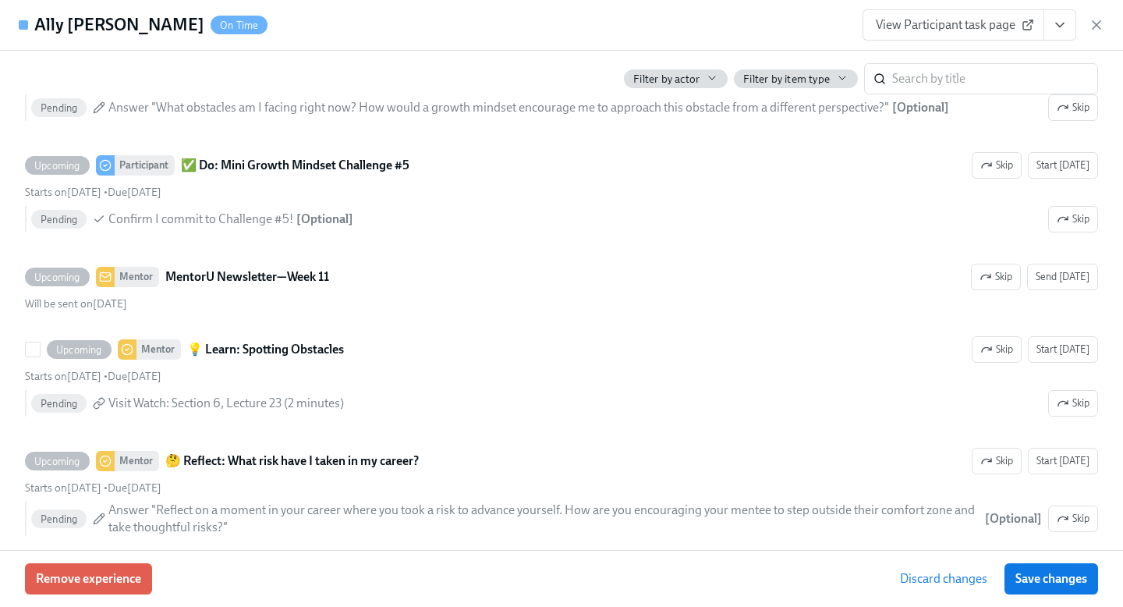
scroll to position [9460, 0]
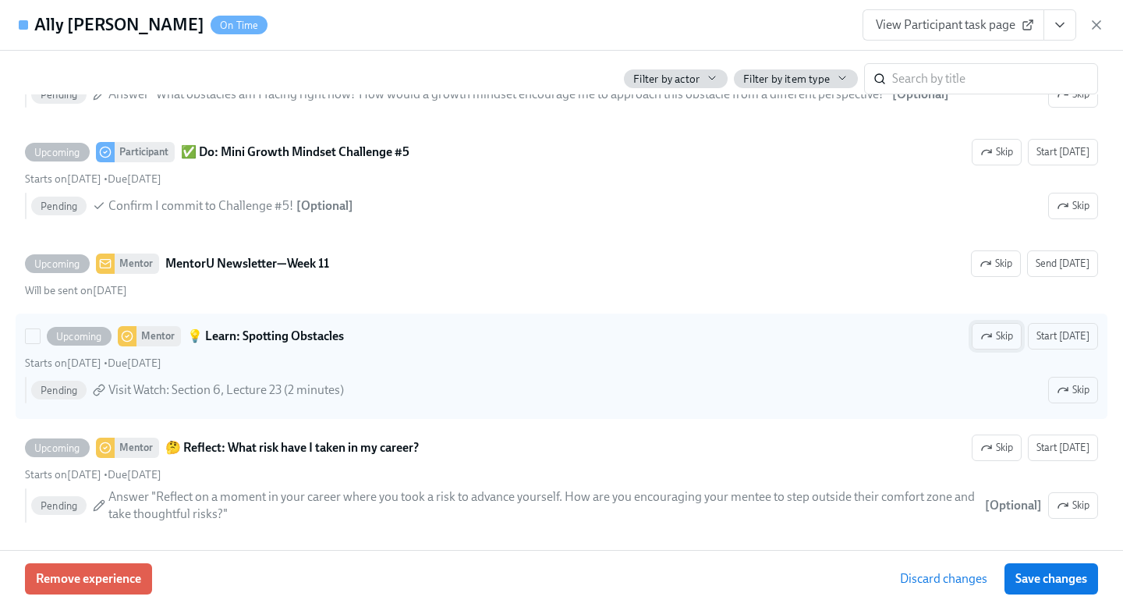
click at [1012, 344] on span "Skip" at bounding box center [997, 336] width 33 height 16
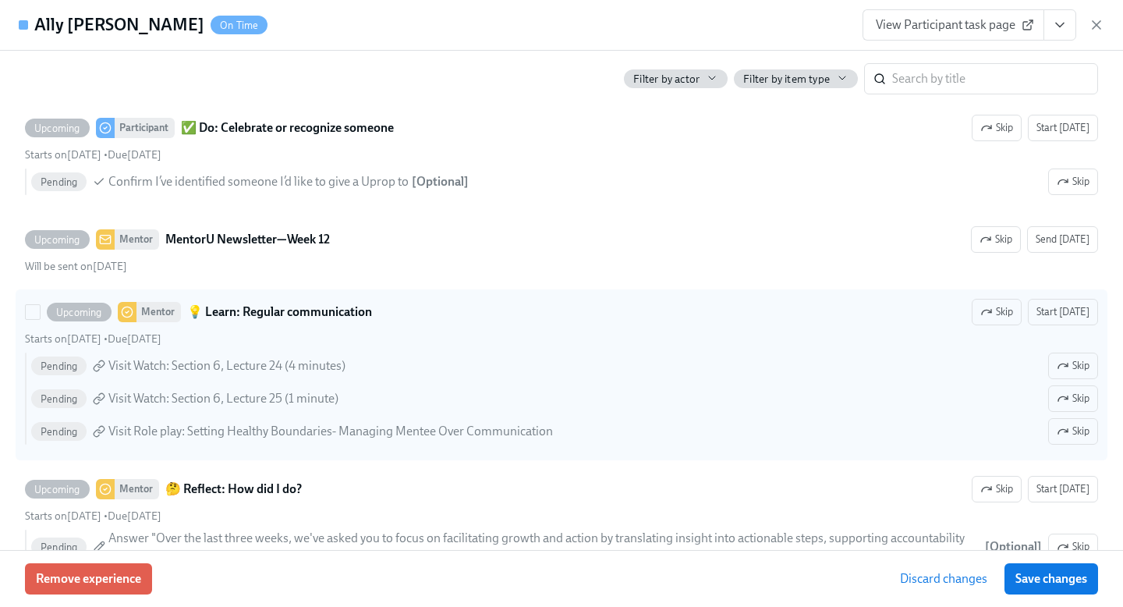
scroll to position [10318, 0]
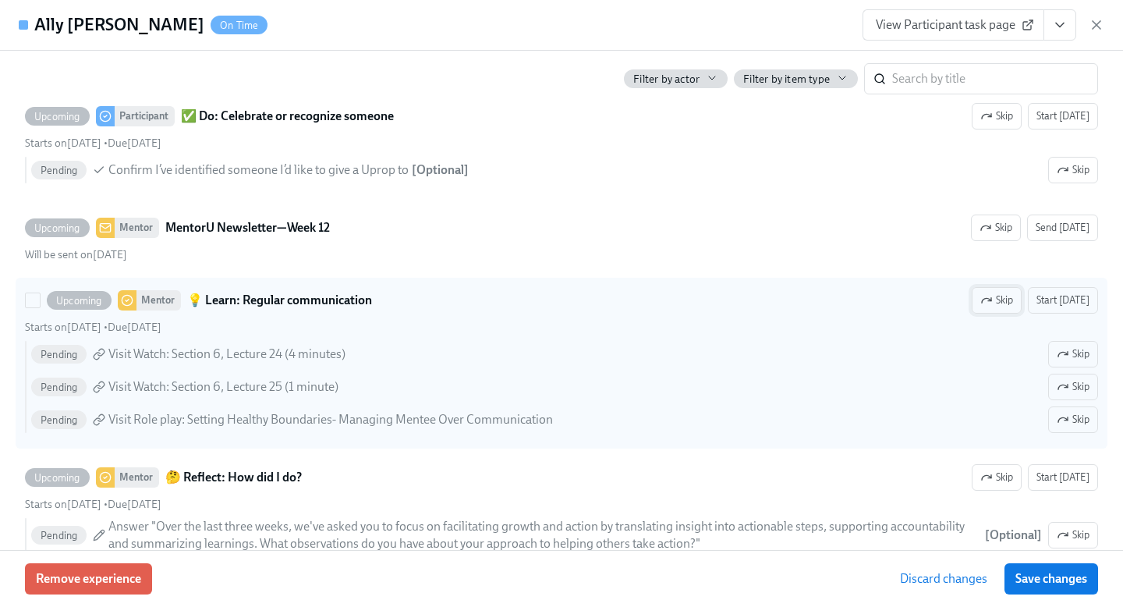
click at [1006, 308] on span "Skip" at bounding box center [997, 301] width 33 height 16
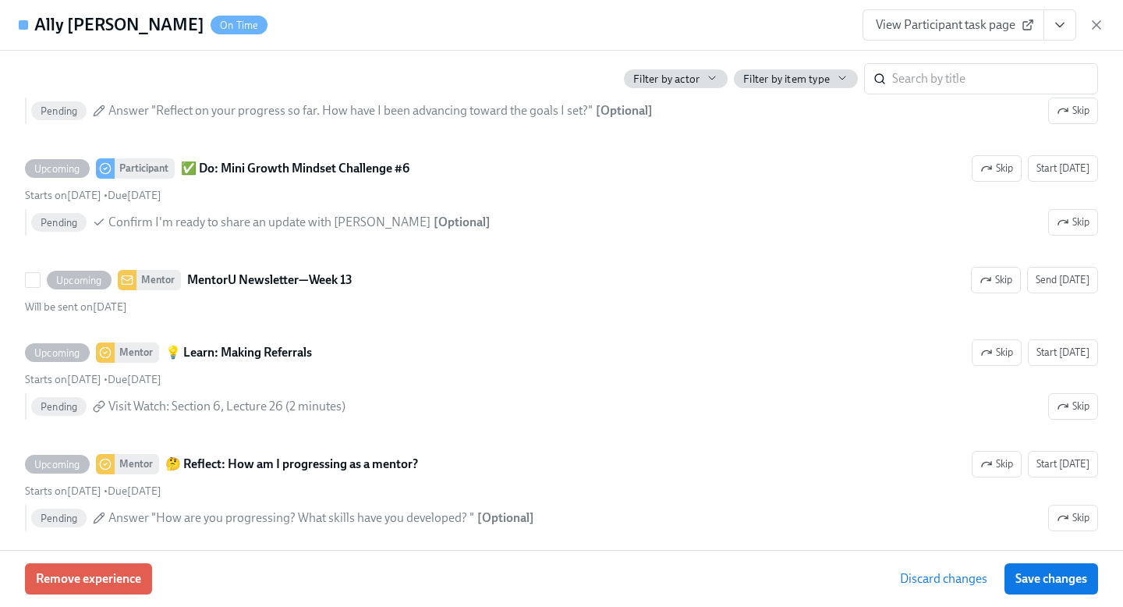
scroll to position [11217, 0]
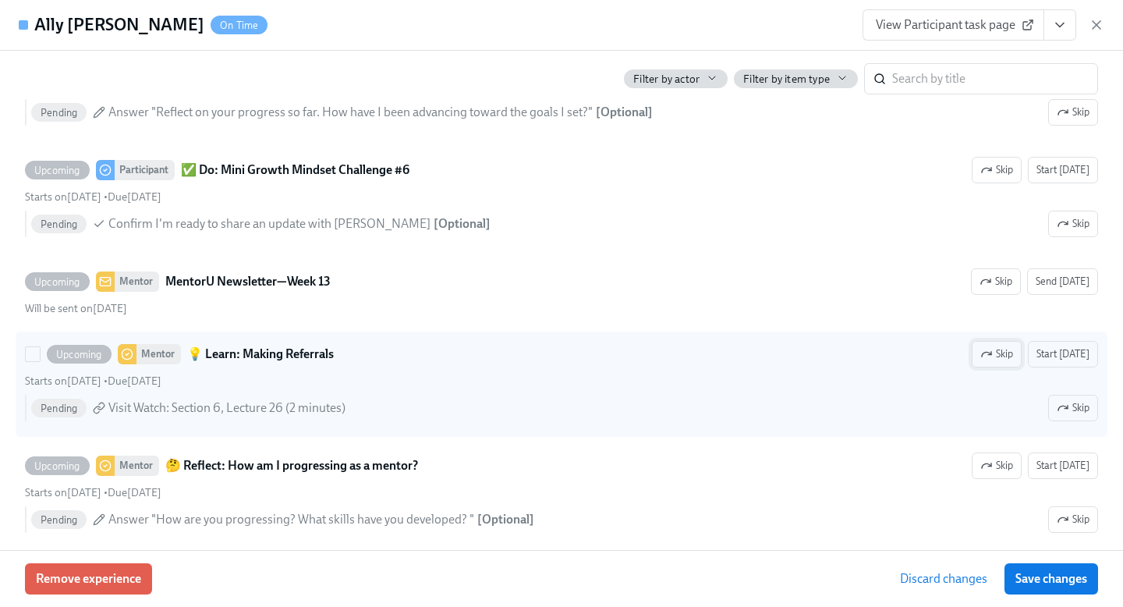
click at [1009, 362] on span "Skip" at bounding box center [997, 354] width 33 height 16
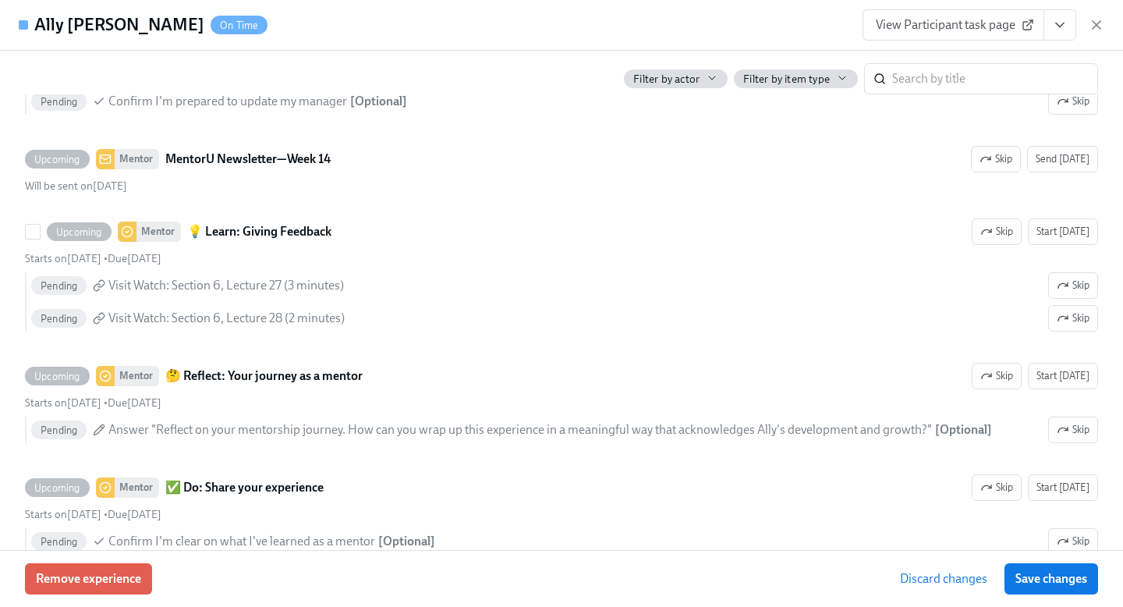
scroll to position [12186, 0]
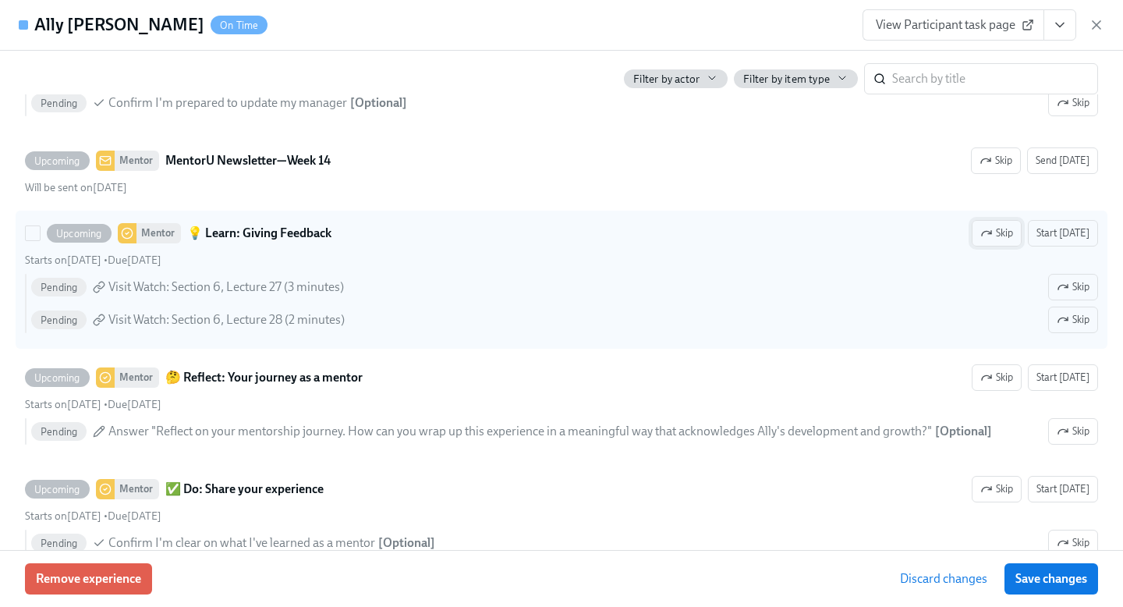
click at [995, 247] on button "Skip" at bounding box center [997, 233] width 50 height 27
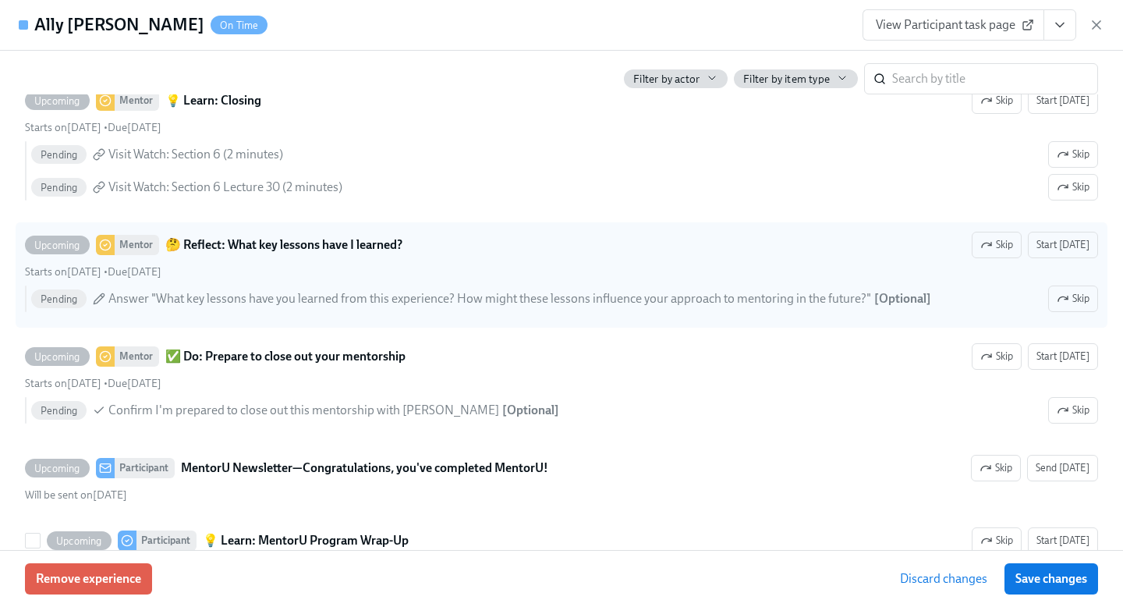
scroll to position [13204, 0]
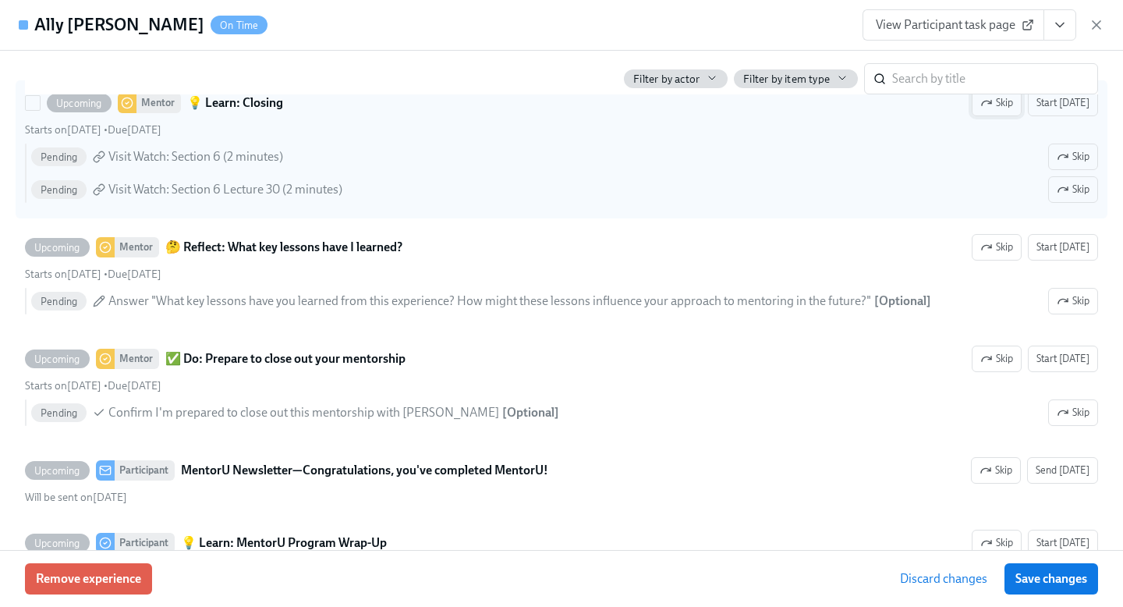
click at [1006, 111] on span "Skip" at bounding box center [997, 103] width 33 height 16
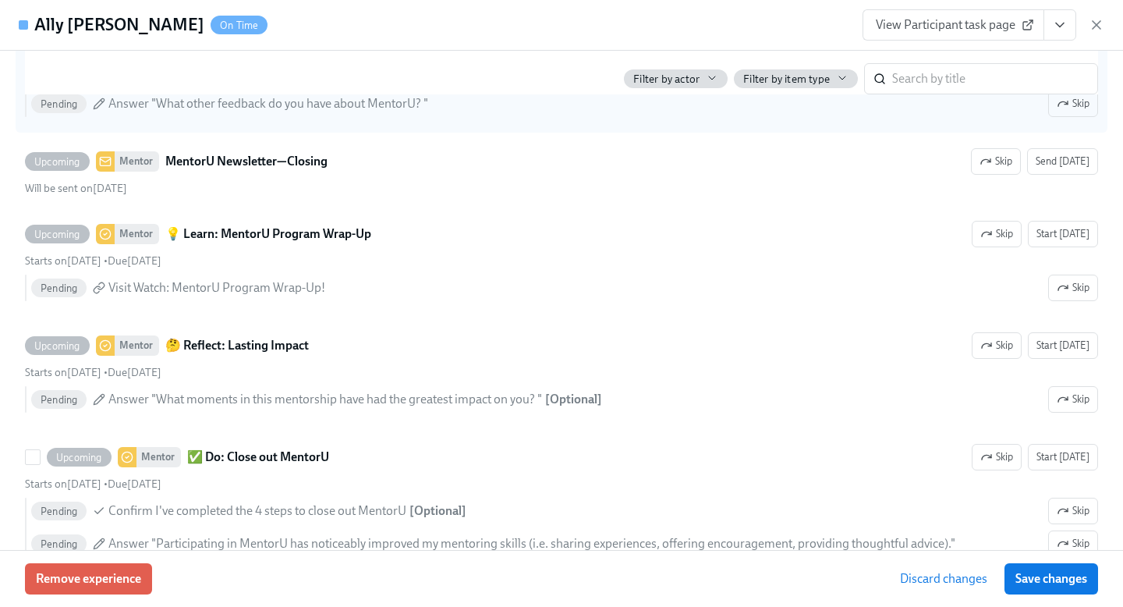
scroll to position [14285, 0]
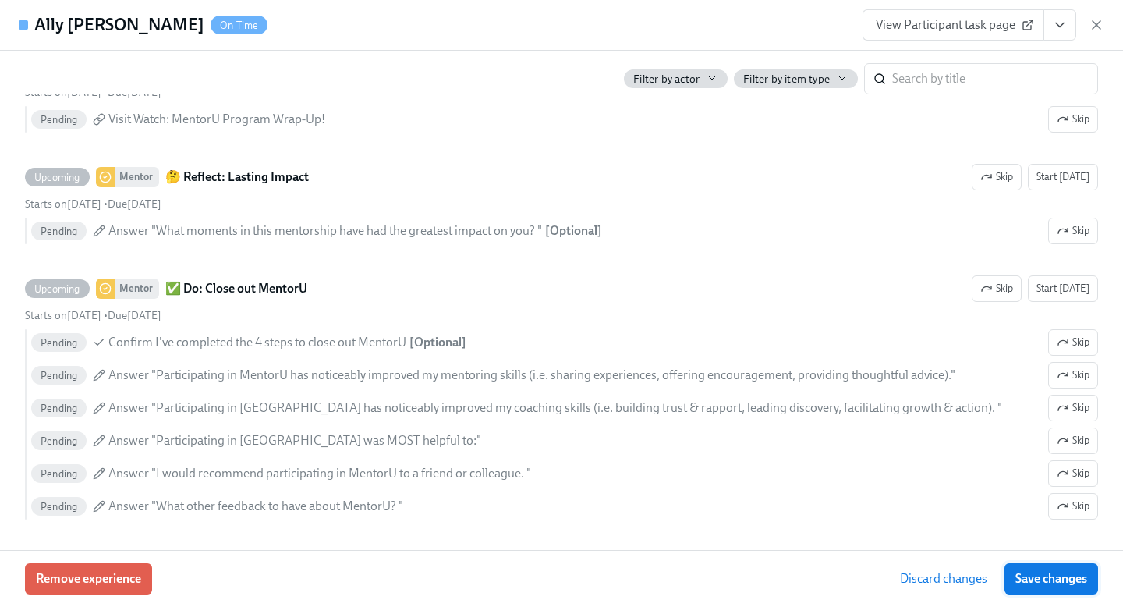
click at [1052, 577] on span "Save changes" at bounding box center [1052, 579] width 72 height 16
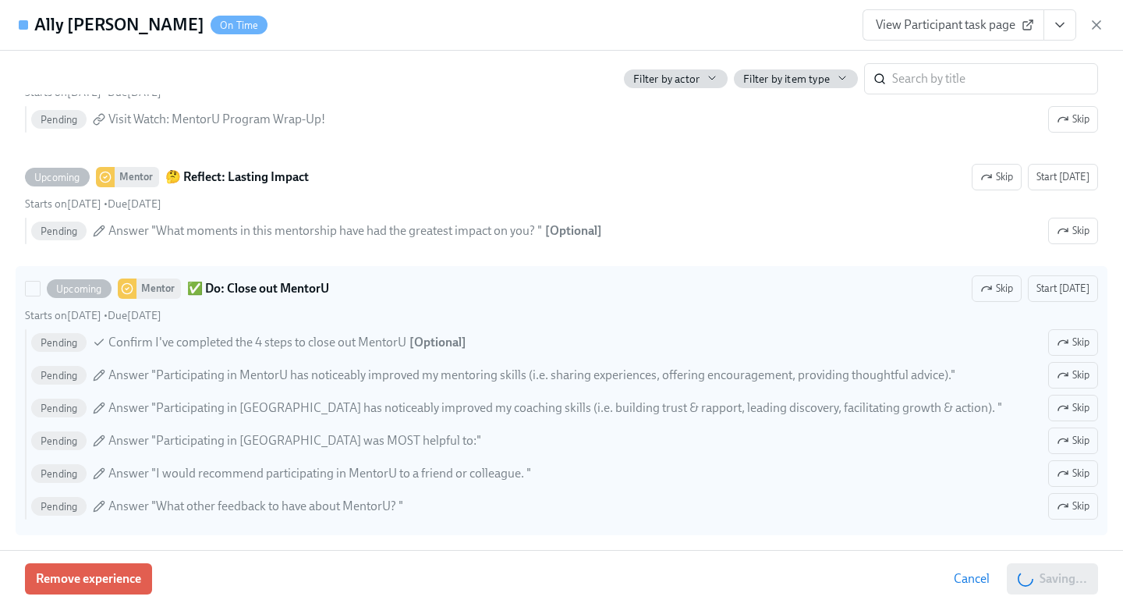
scroll to position [0, 9848]
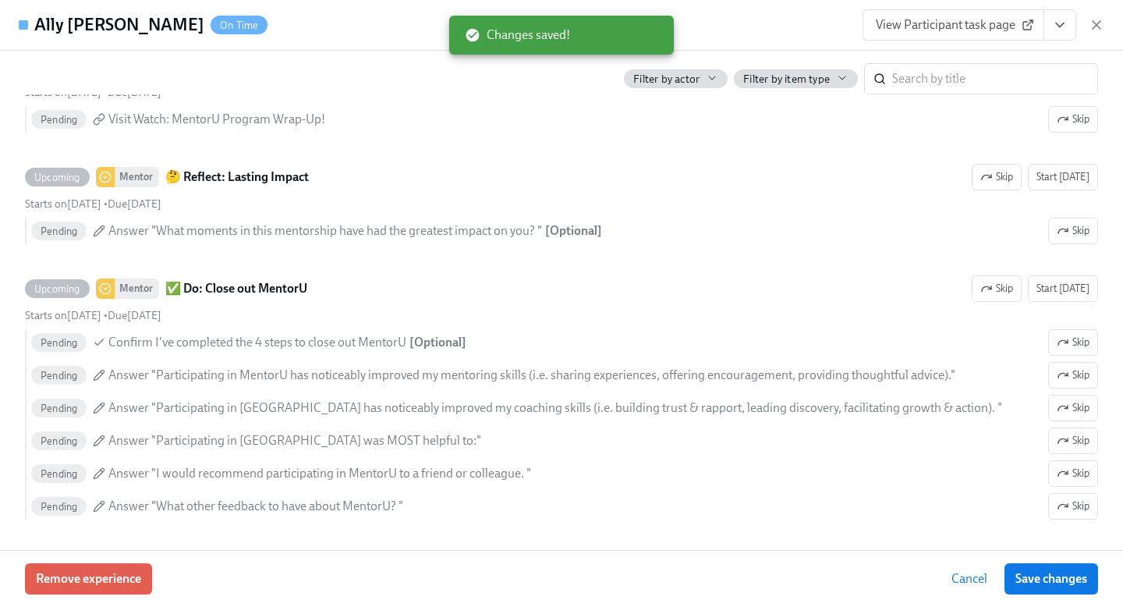
click at [1106, 25] on div "Ally MacWilliams On Time View Participant task page" at bounding box center [561, 25] width 1123 height 51
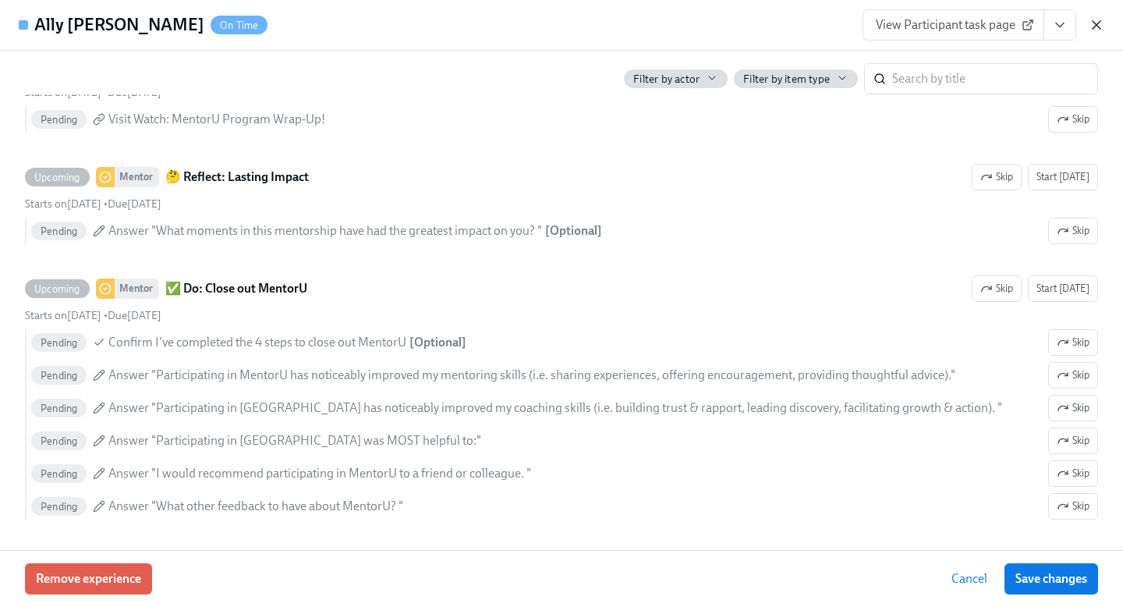
click at [1098, 24] on icon "button" at bounding box center [1097, 25] width 8 height 8
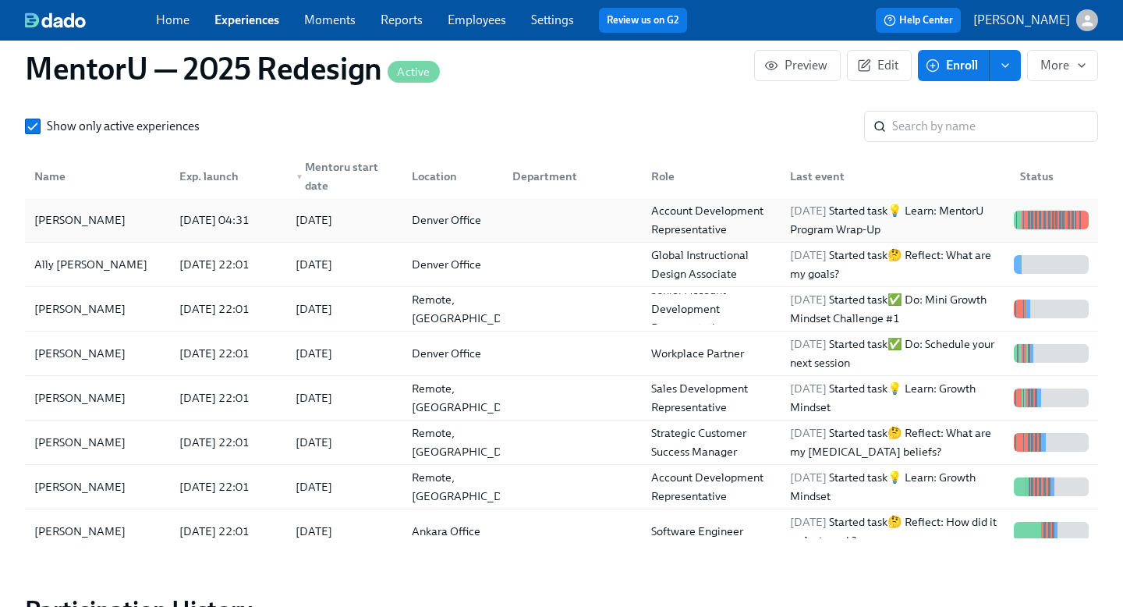
click at [207, 211] on div "2025/05/19 04:31" at bounding box center [214, 220] width 83 height 19
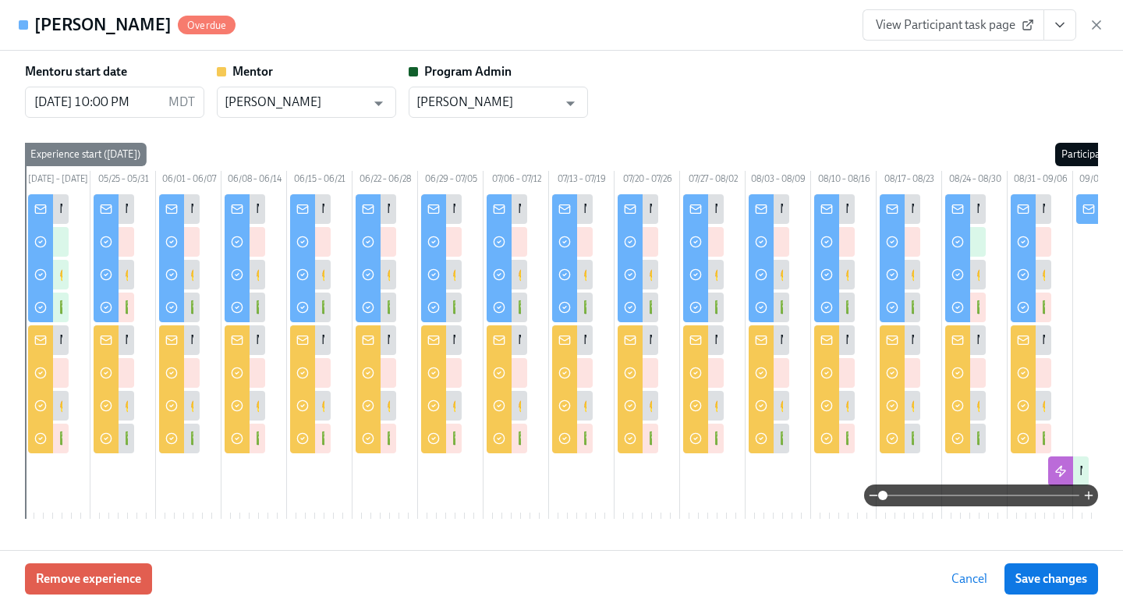
scroll to position [0, 169]
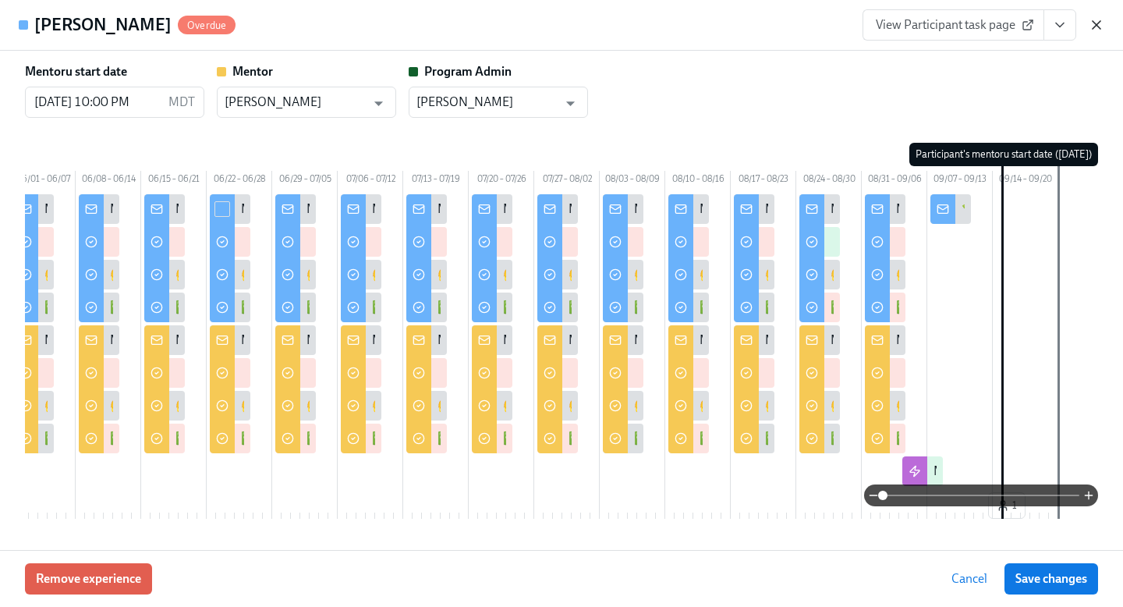
click at [1095, 25] on icon "button" at bounding box center [1097, 25] width 16 height 16
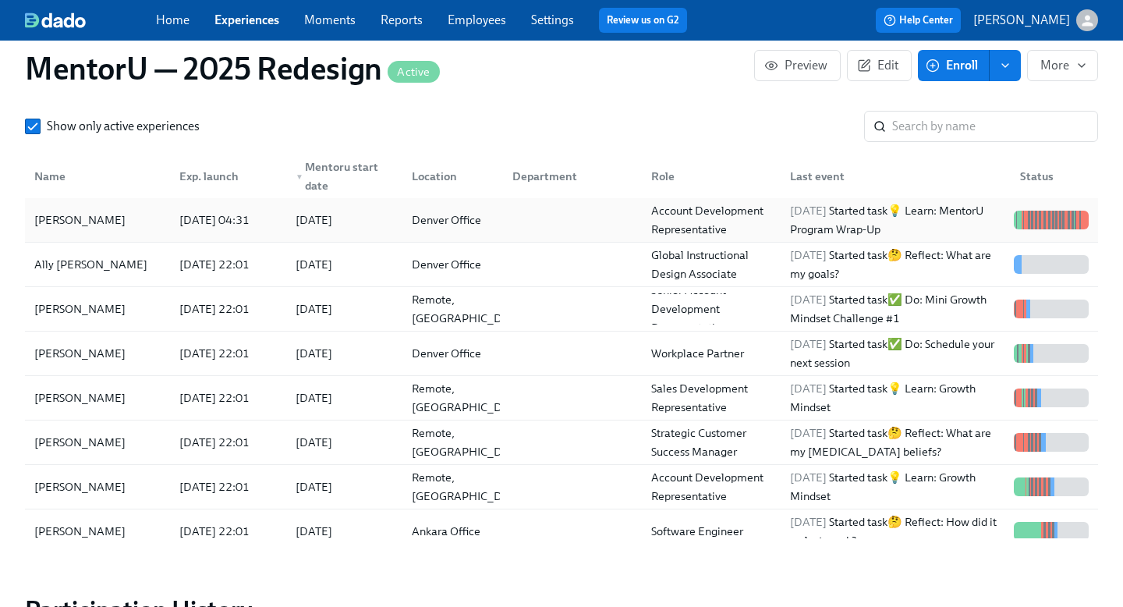
click at [203, 211] on div "2025/05/19 04:31" at bounding box center [214, 220] width 83 height 19
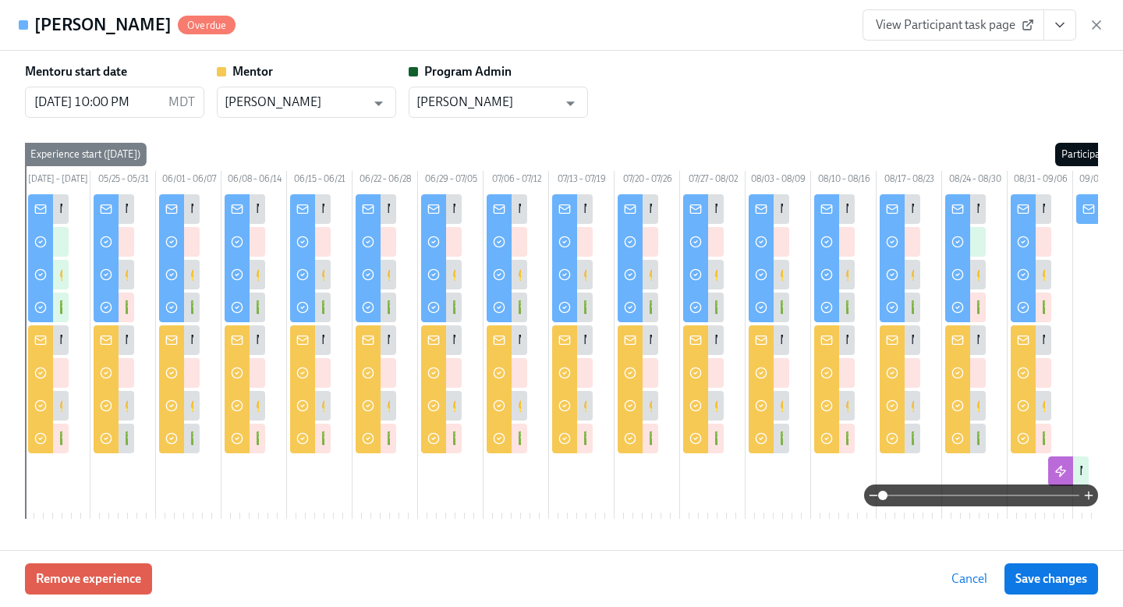
scroll to position [0, 169]
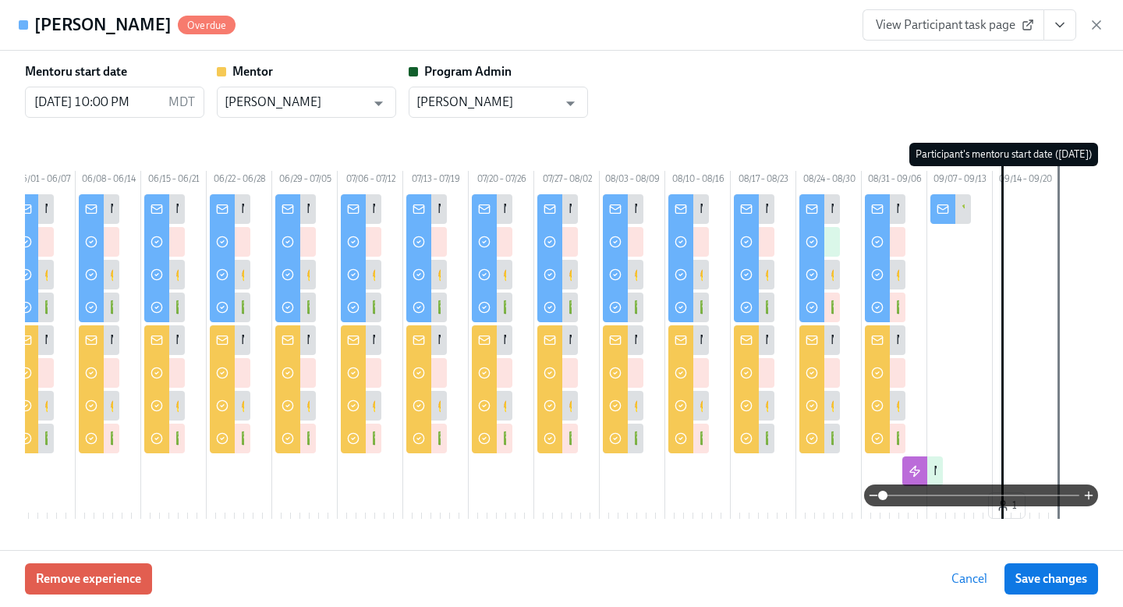
click at [921, 23] on span "View Participant task page" at bounding box center [953, 25] width 155 height 16
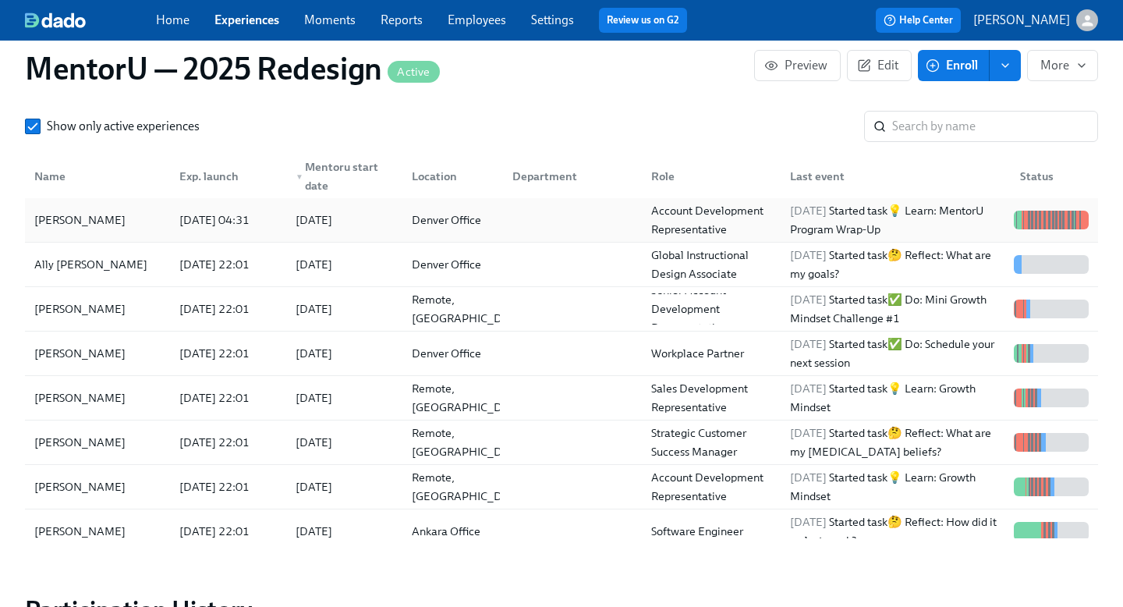
click at [87, 211] on div "Hope Voelkel" at bounding box center [80, 220] width 104 height 19
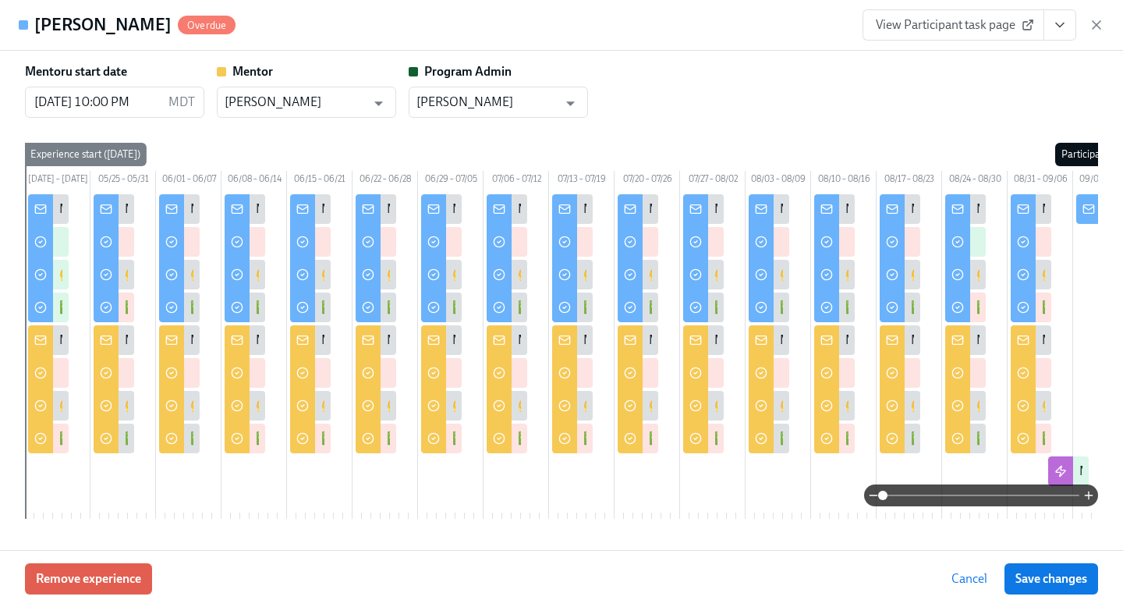
scroll to position [0, 169]
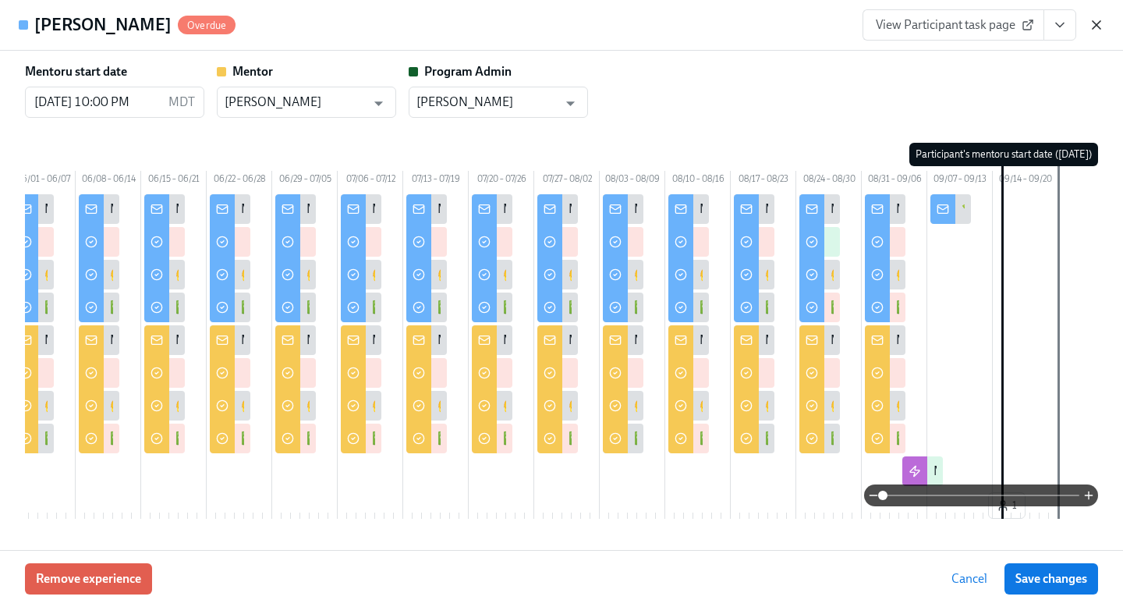
click at [1096, 26] on icon "button" at bounding box center [1097, 25] width 8 height 8
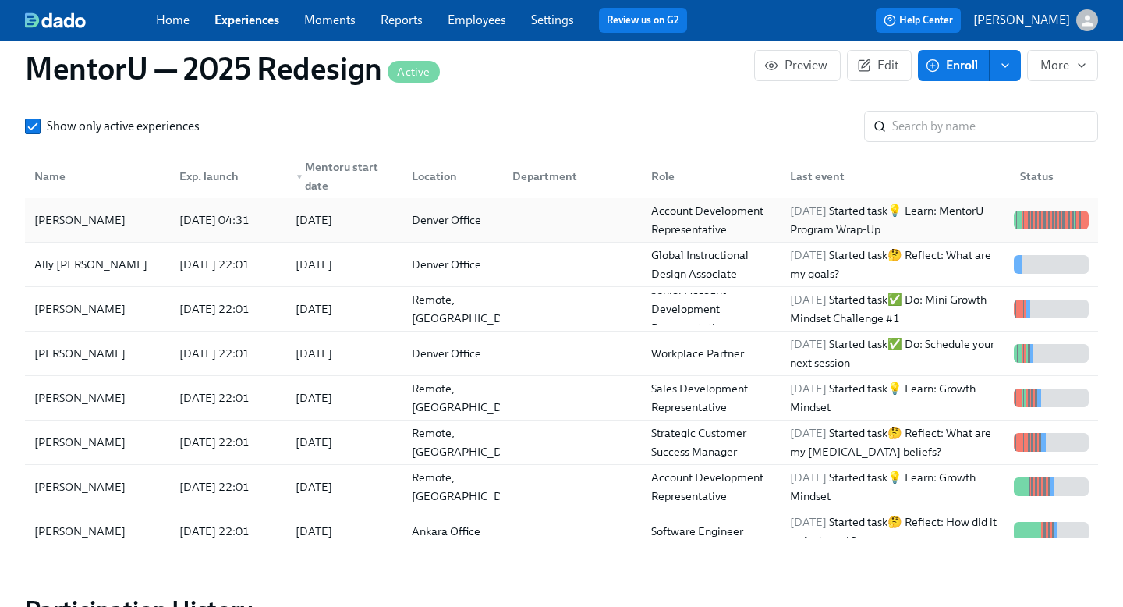
click at [220, 218] on div "2025/05/19 04:31" at bounding box center [214, 220] width 83 height 19
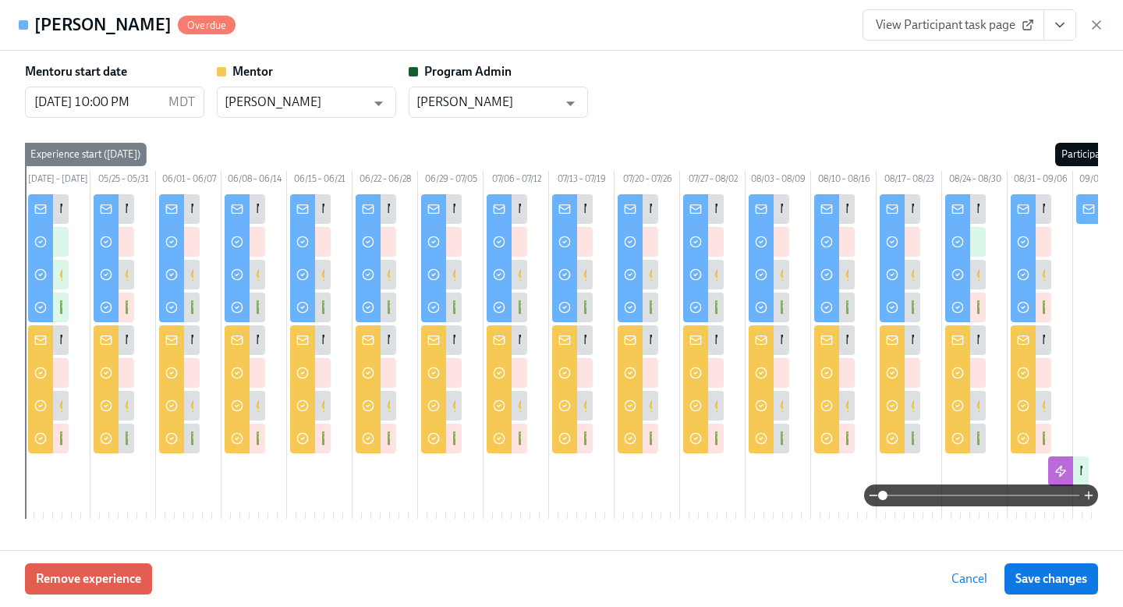
scroll to position [0, 169]
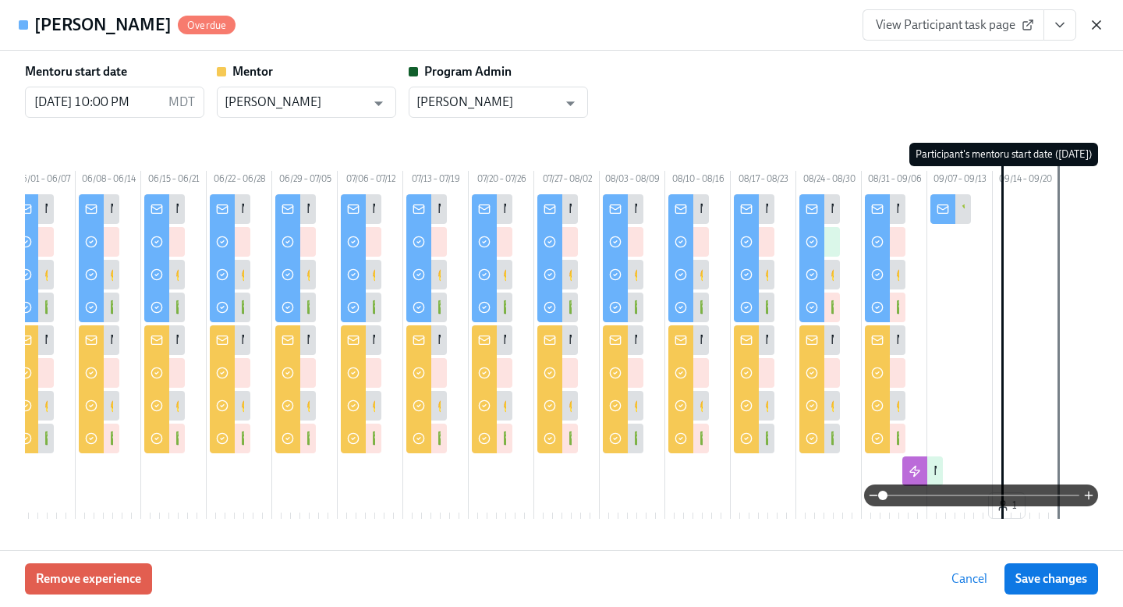
click at [1093, 27] on icon "button" at bounding box center [1097, 25] width 16 height 16
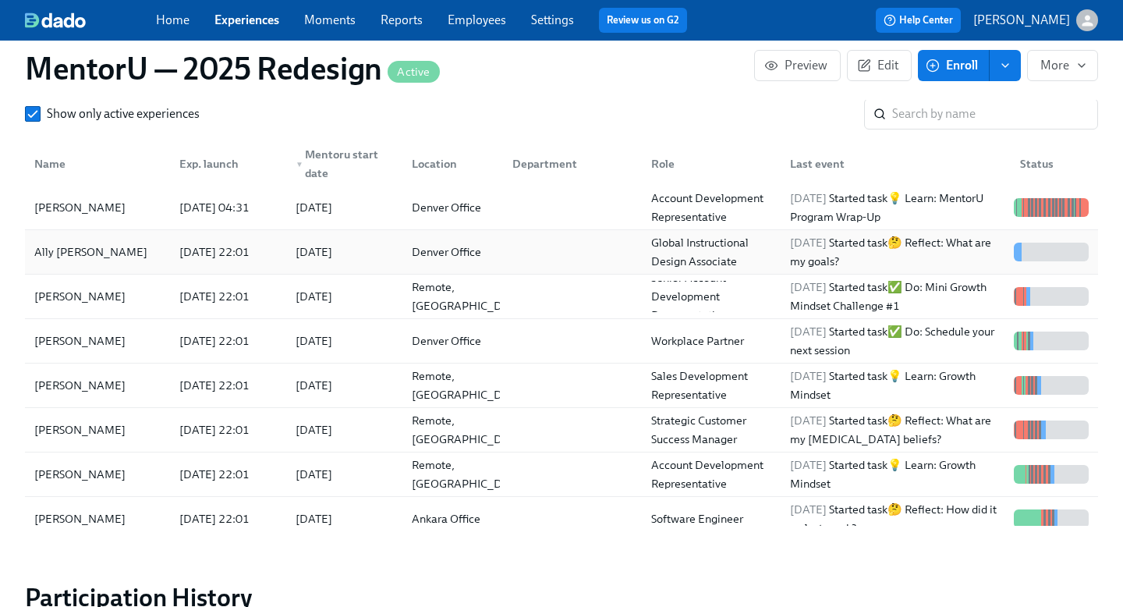
click at [76, 247] on div "Ally MacWilliams" at bounding box center [91, 252] width 126 height 19
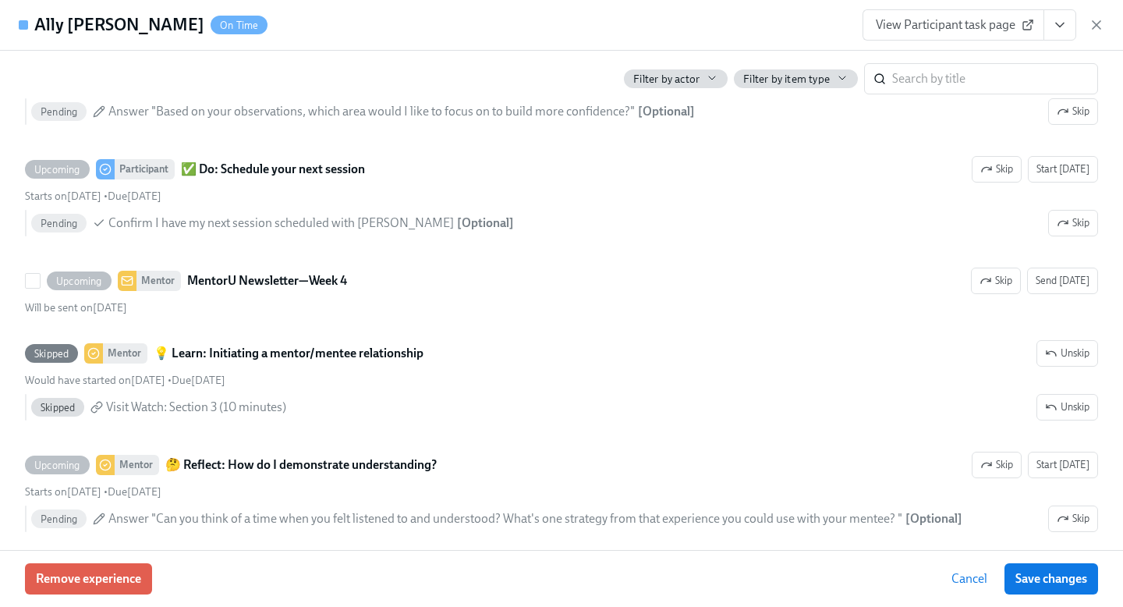
scroll to position [3550, 0]
